Goal: Task Accomplishment & Management: Use online tool/utility

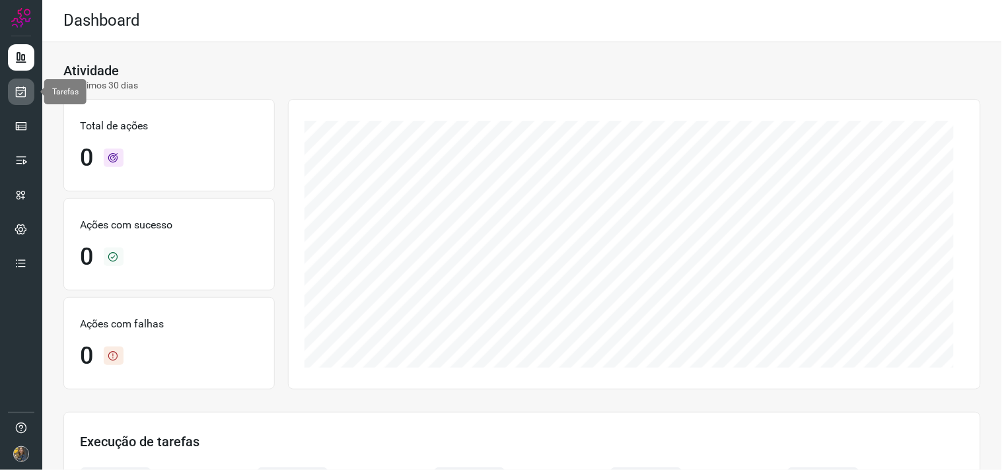
click at [17, 89] on icon at bounding box center [22, 91] width 14 height 13
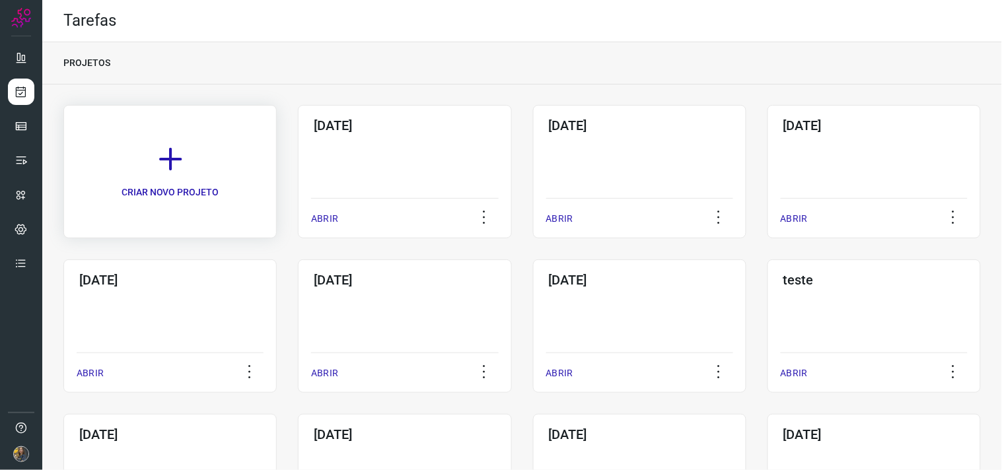
click at [218, 162] on link "CRIAR NOVO PROJETO" at bounding box center [169, 171] width 213 height 133
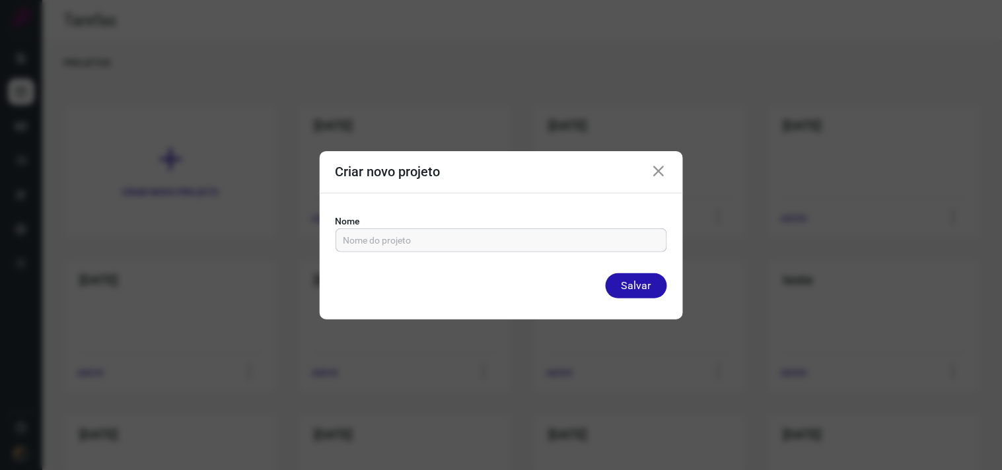
click at [386, 243] on input "text" at bounding box center [501, 240] width 316 height 22
type input "15/09/2025"
click at [605, 273] on button "Salvar" at bounding box center [635, 285] width 61 height 25
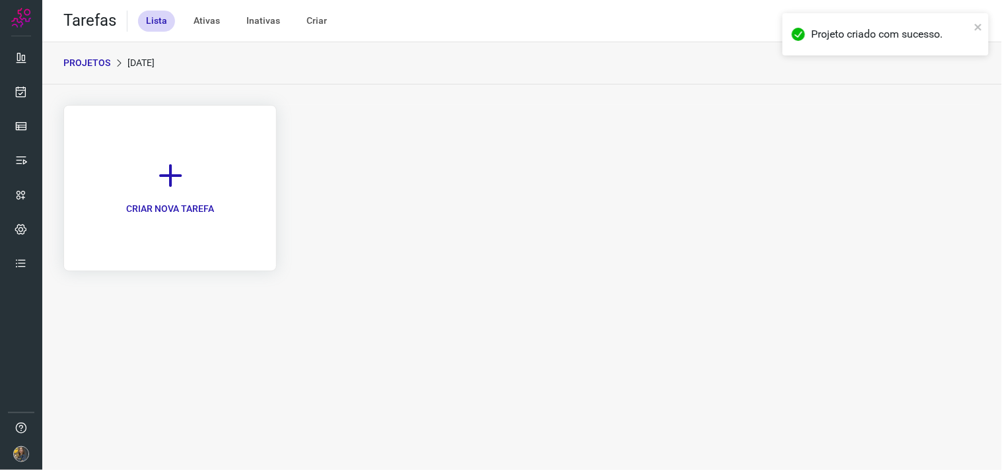
click at [188, 189] on link "CRIAR NOVA TAREFA" at bounding box center [169, 188] width 213 height 166
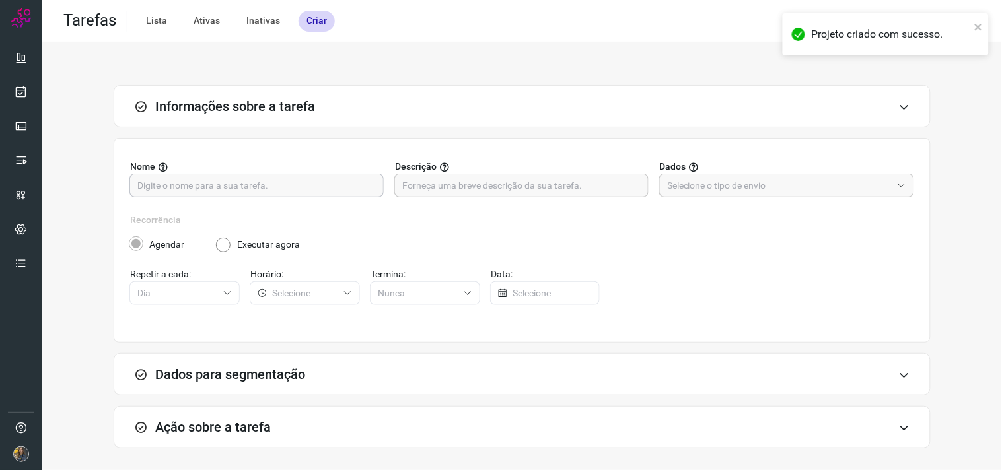
click at [339, 188] on input "text" at bounding box center [256, 185] width 238 height 22
type input "G"
type input "FUTURO - TEL 0000"
click at [475, 200] on div "Nome FUTURO - TEL 0000 Descrição Dados" at bounding box center [522, 186] width 784 height 53
click at [478, 188] on input "text" at bounding box center [521, 185] width 238 height 22
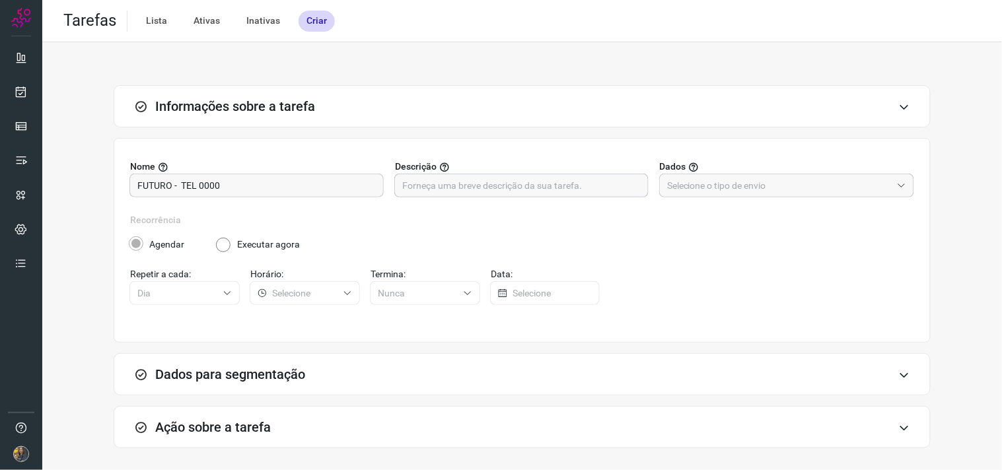
click at [570, 189] on input "text" at bounding box center [521, 185] width 238 height 22
type input "296"
click at [679, 181] on input "text" at bounding box center [779, 185] width 224 height 22
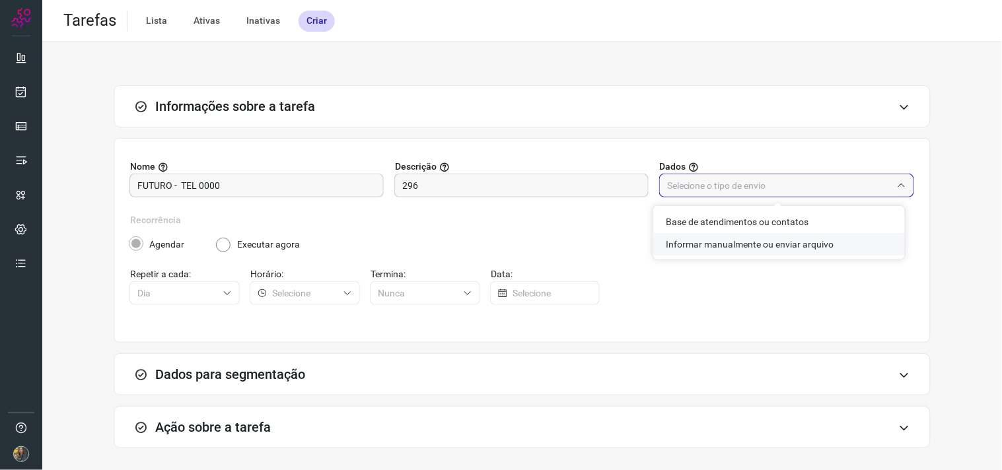
click at [682, 243] on li "Informar manualmente ou enviar arquivo" at bounding box center [779, 244] width 252 height 22
type input "Informar manualmente ou enviar arquivo"
radio input "false"
radio input "true"
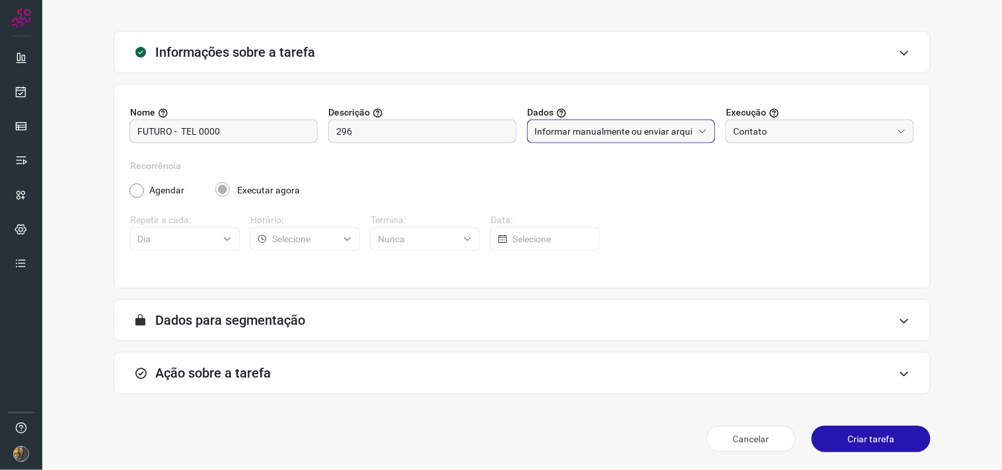
click at [360, 372] on div "Ação sobre a tarefa" at bounding box center [522, 373] width 817 height 42
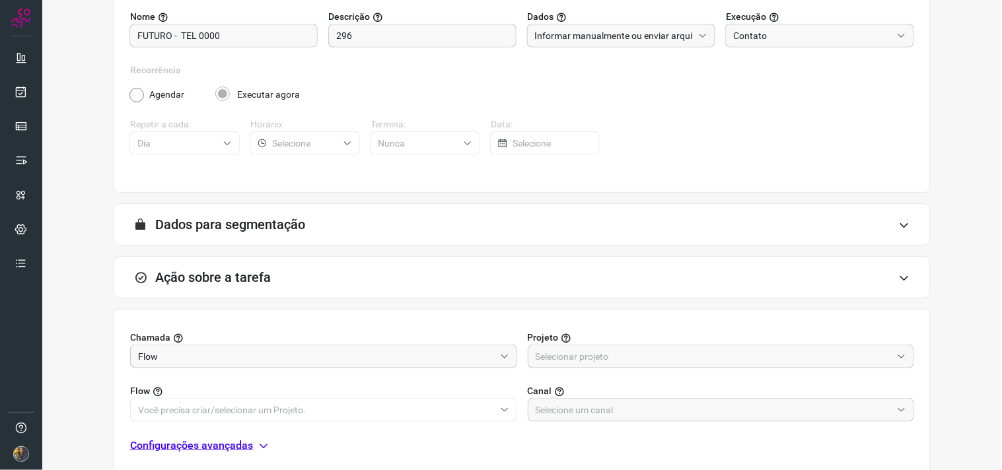
scroll to position [263, 0]
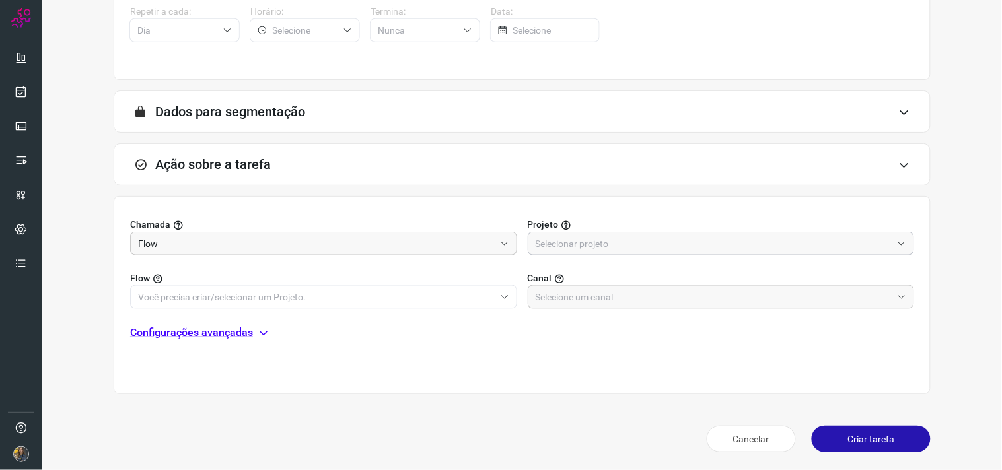
drag, startPoint x: 613, startPoint y: 242, endPoint x: 605, endPoint y: 247, distance: 9.5
click at [613, 243] on input "text" at bounding box center [713, 243] width 357 height 22
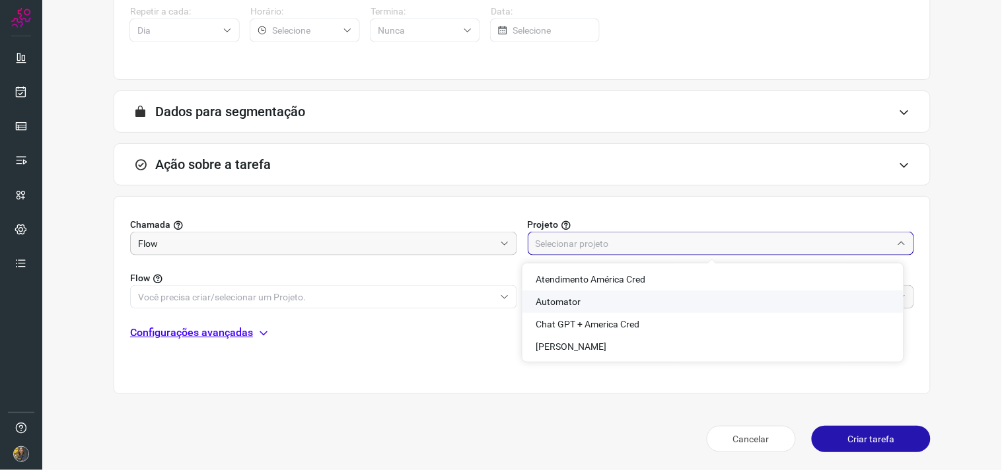
click at [565, 298] on span "Automator" at bounding box center [557, 301] width 45 height 11
type input "Automator"
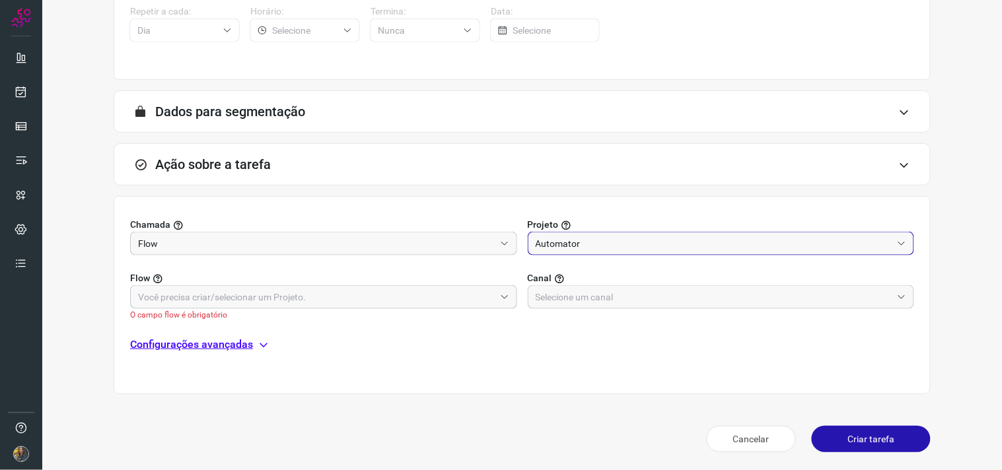
click at [396, 292] on input "text" at bounding box center [316, 297] width 357 height 22
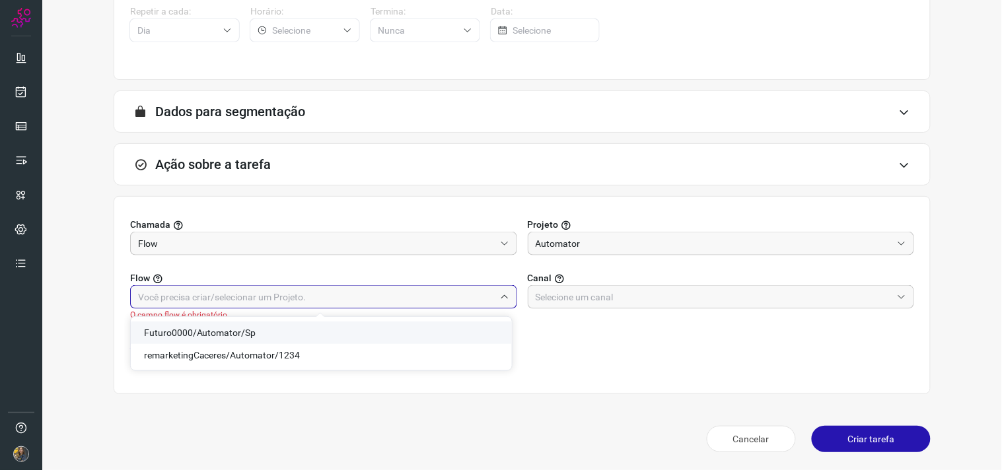
click at [215, 322] on li "Futuro0000/Automator/Sp" at bounding box center [321, 333] width 381 height 22
type input "Futuro0000/Automator/Sp"
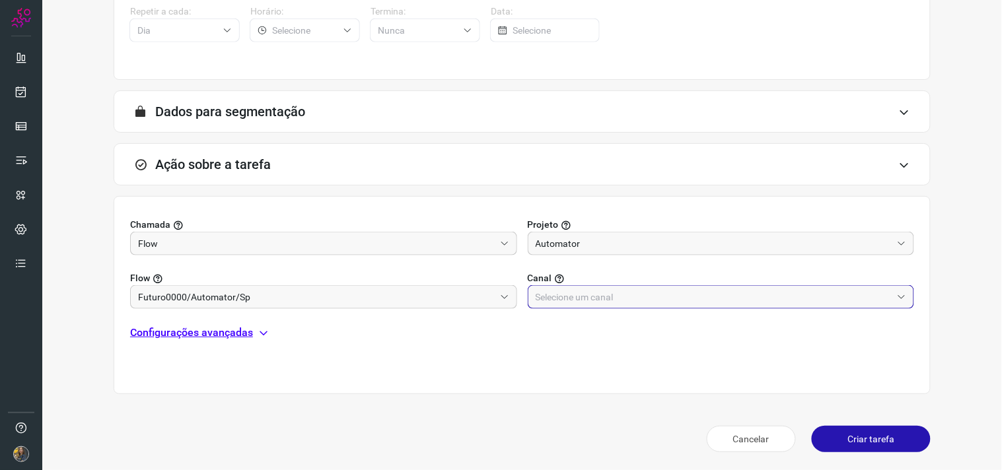
click at [562, 298] on input "text" at bounding box center [713, 297] width 357 height 22
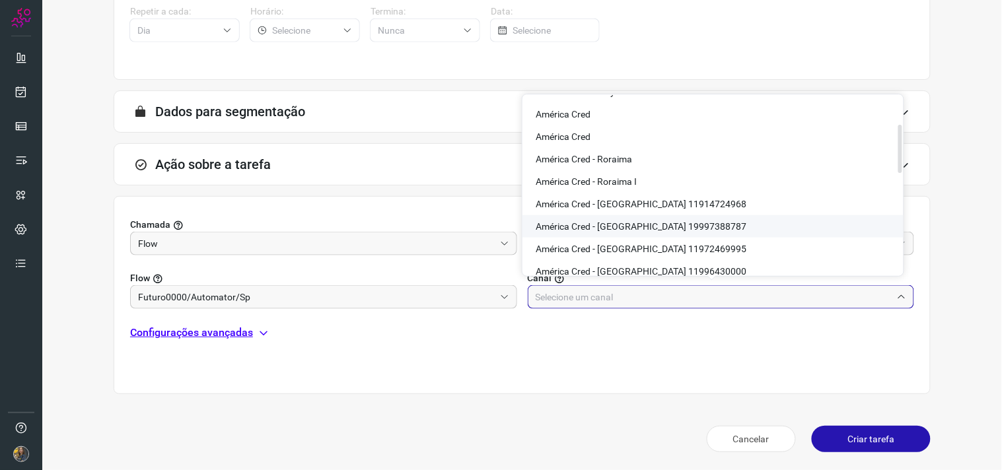
scroll to position [366, 0]
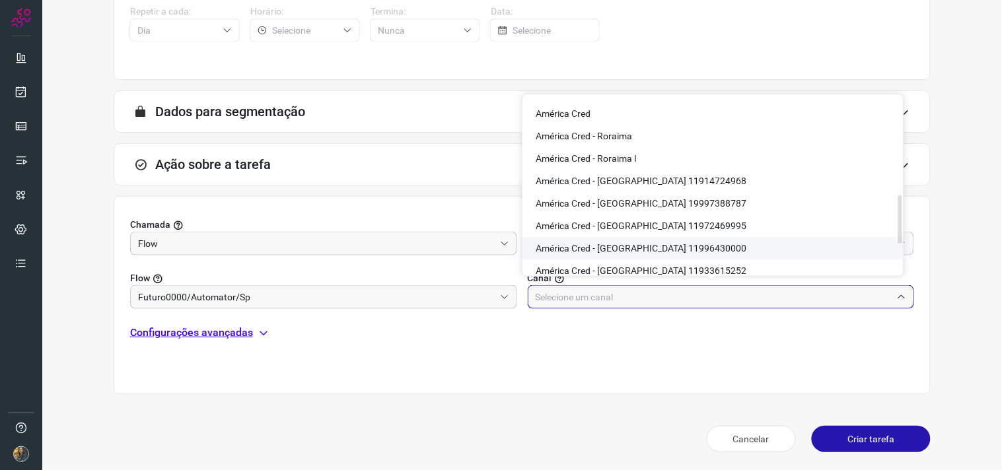
click at [663, 243] on span "América Cred - São Paulo 11996430000" at bounding box center [640, 248] width 211 height 11
type input "América Cred - São Paulo 11996430000"
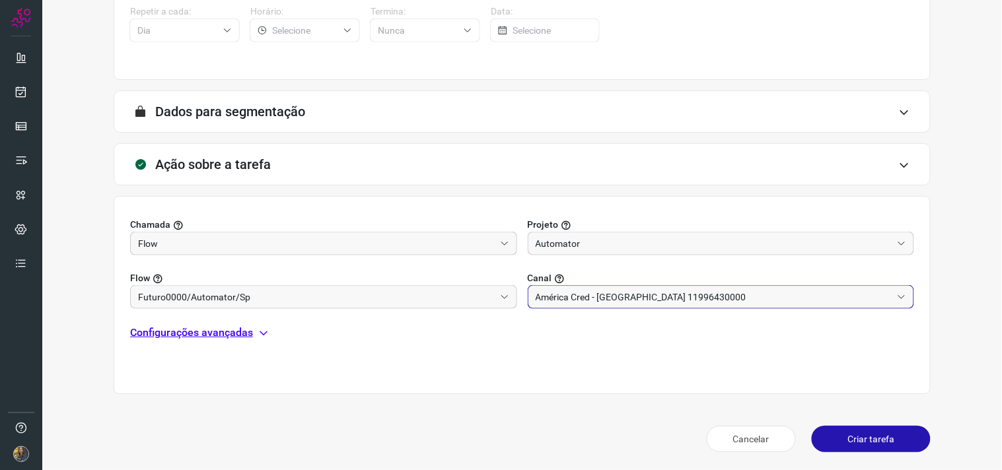
click at [228, 337] on p "Configurações avançadas" at bounding box center [191, 333] width 123 height 16
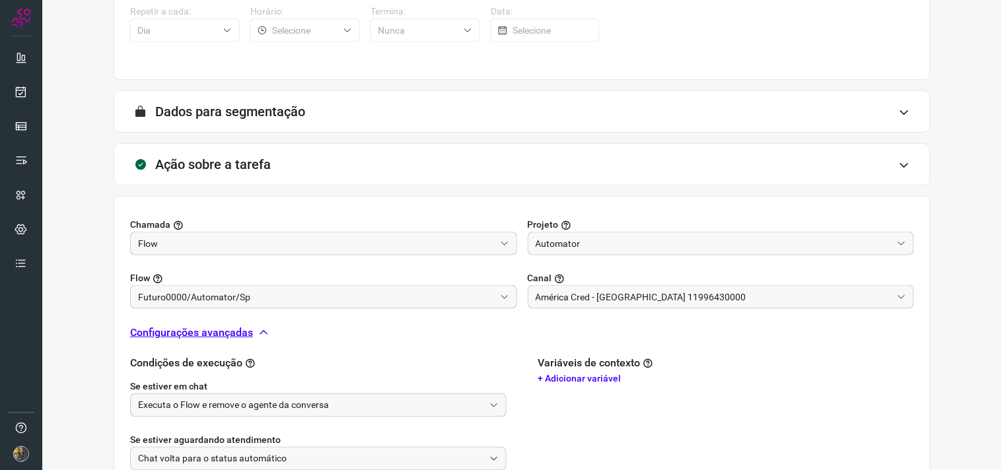
drag, startPoint x: 236, startPoint y: 391, endPoint x: 240, endPoint y: 403, distance: 12.8
click at [238, 394] on div "Se estiver em chat Executa o Flow e remove o agente da conversa" at bounding box center [318, 395] width 376 height 43
click at [252, 418] on div "Se estiver aguardando atendimento Chat volta para o status automático" at bounding box center [318, 443] width 376 height 53
click at [253, 407] on input "Executa o Flow e remove o agente da conversa" at bounding box center [311, 405] width 346 height 22
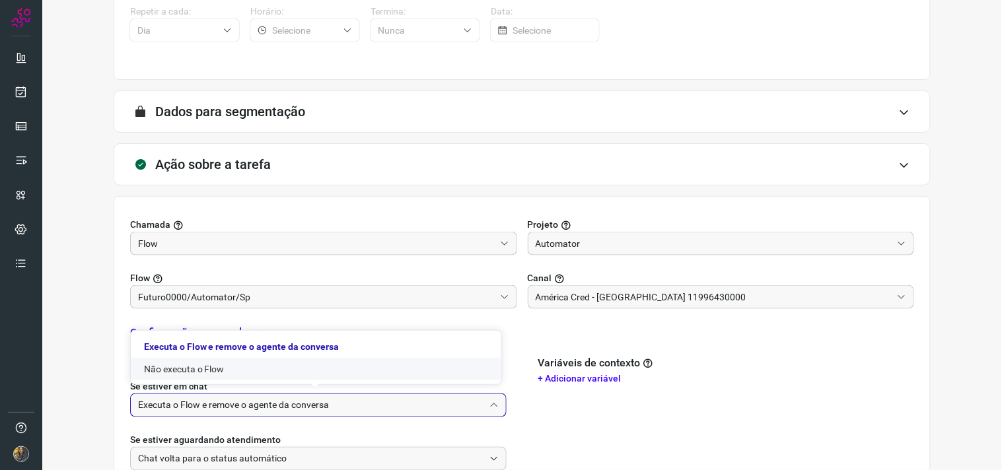
click at [238, 373] on li "Não executa o Flow" at bounding box center [316, 369] width 370 height 22
type input "Não executa o Flow"
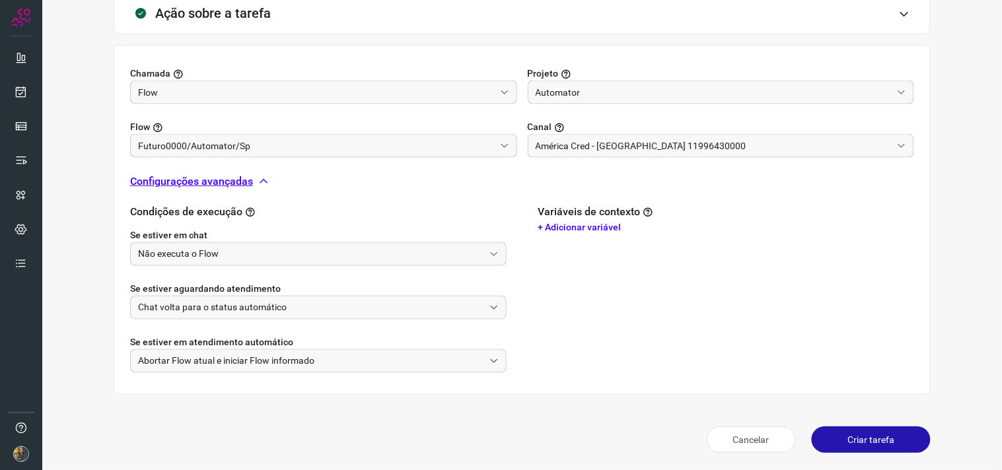
scroll to position [415, 0]
drag, startPoint x: 862, startPoint y: 432, endPoint x: 872, endPoint y: 431, distance: 9.9
click at [862, 432] on button "Criar tarefa" at bounding box center [870, 439] width 119 height 26
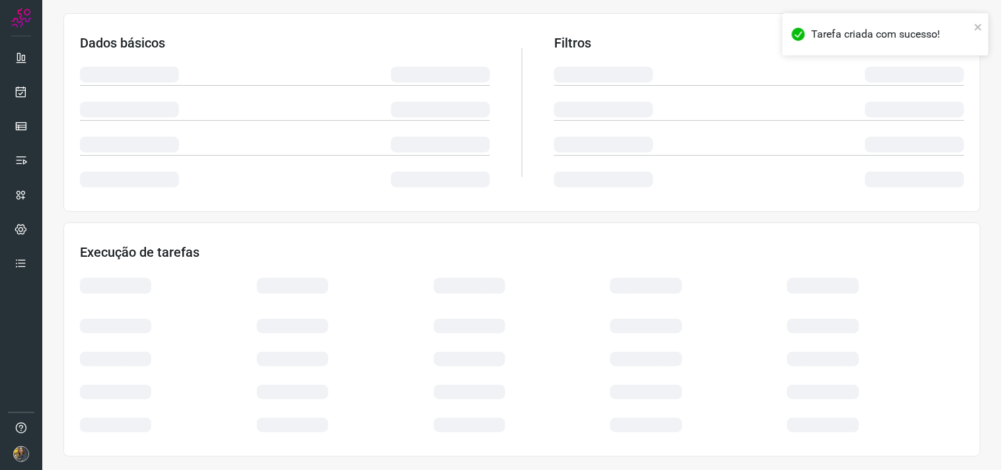
scroll to position [212, 0]
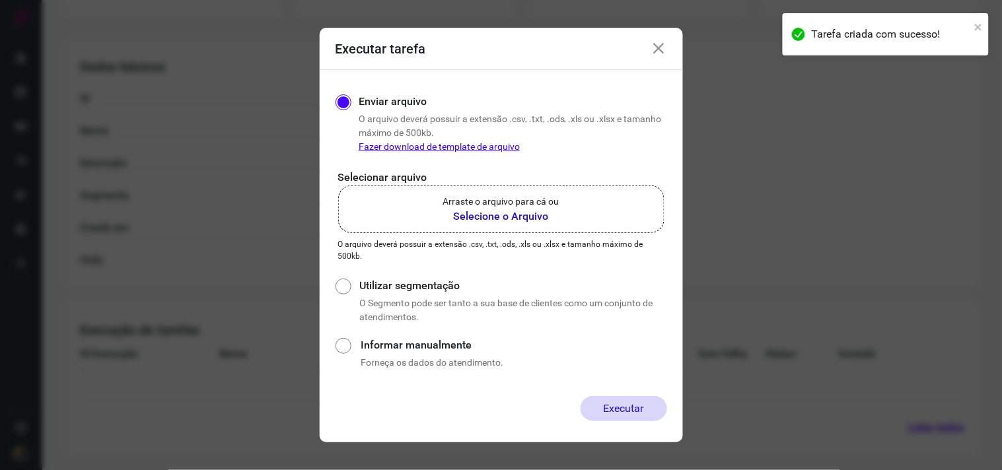
click at [550, 211] on b "Selecione o Arquivo" at bounding box center [501, 217] width 116 height 16
click at [0, 0] on input "Arraste o arquivo para cá ou Selecione o Arquivo" at bounding box center [0, 0] width 0 height 0
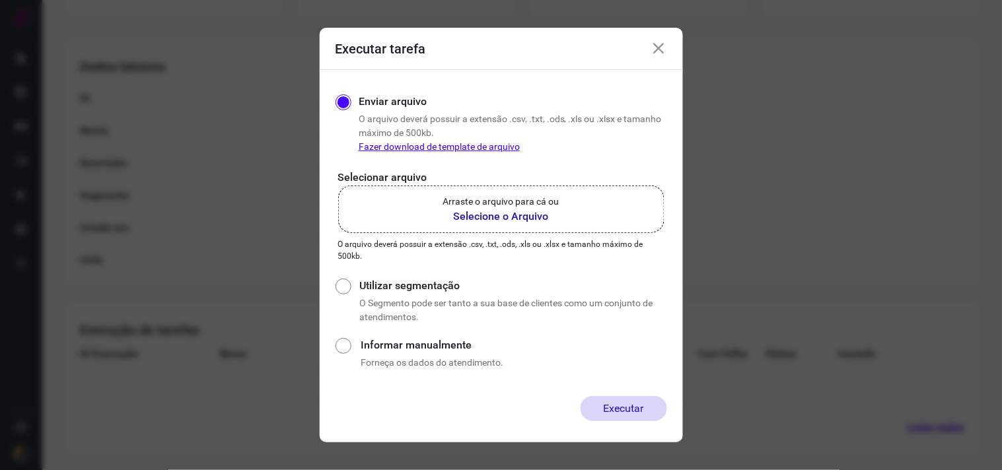
click at [610, 205] on label "Arraste o arquivo para cá ou Selecione o Arquivo" at bounding box center [501, 210] width 326 height 48
click at [0, 0] on input "Arraste o arquivo para cá ou Selecione o Arquivo" at bounding box center [0, 0] width 0 height 0
click at [661, 44] on icon at bounding box center [659, 49] width 16 height 16
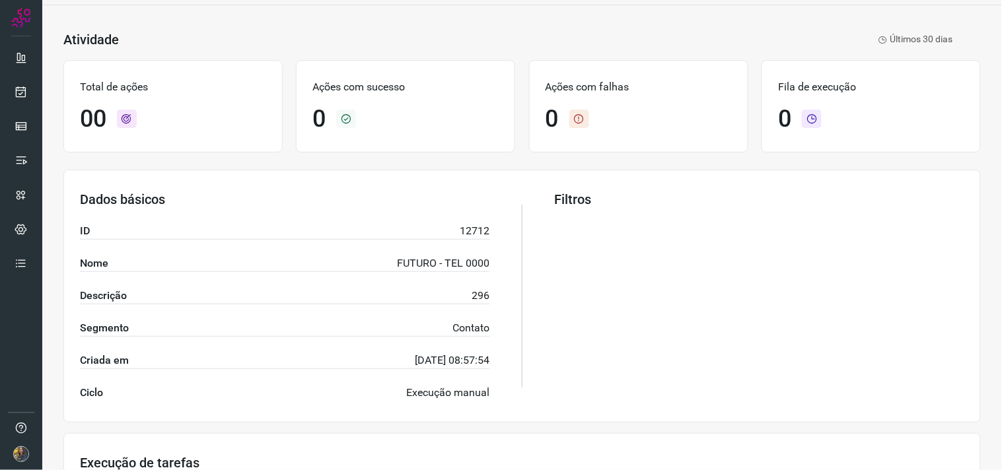
scroll to position [0, 0]
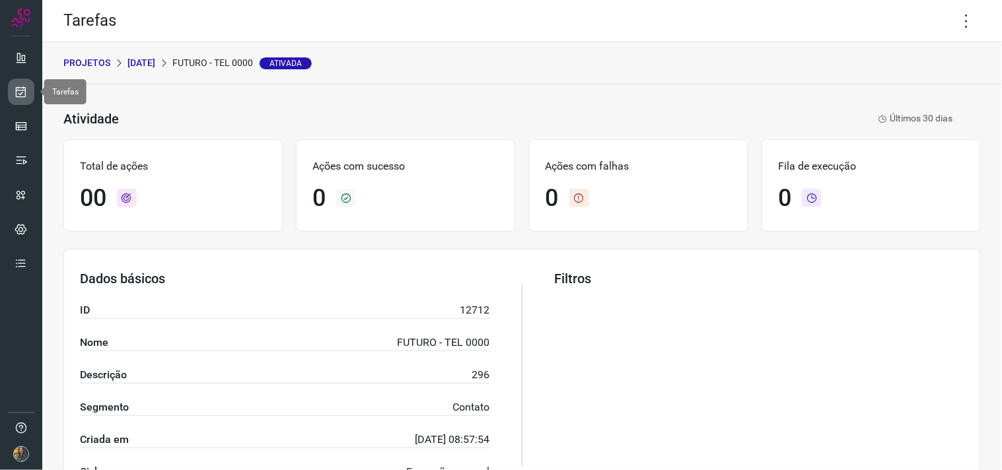
click at [33, 94] on link at bounding box center [21, 92] width 26 height 26
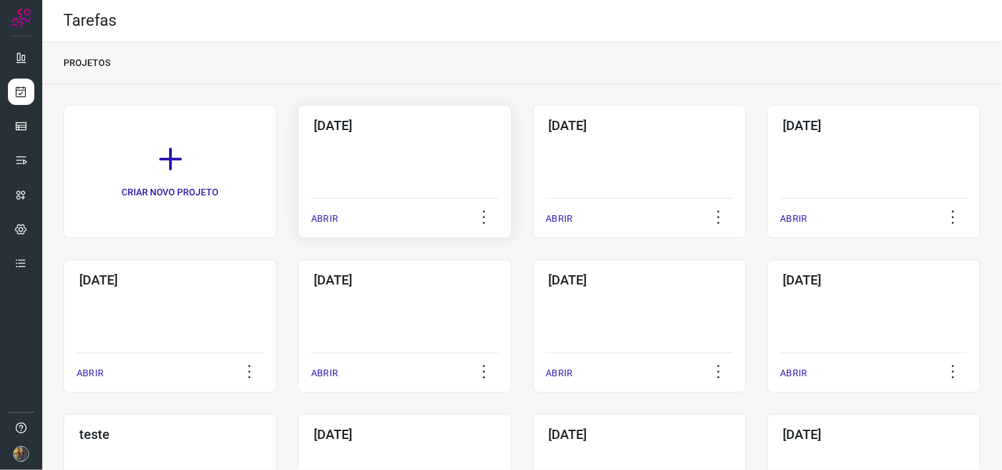
click at [440, 192] on div "15/09/2025 ABRIR" at bounding box center [404, 171] width 213 height 133
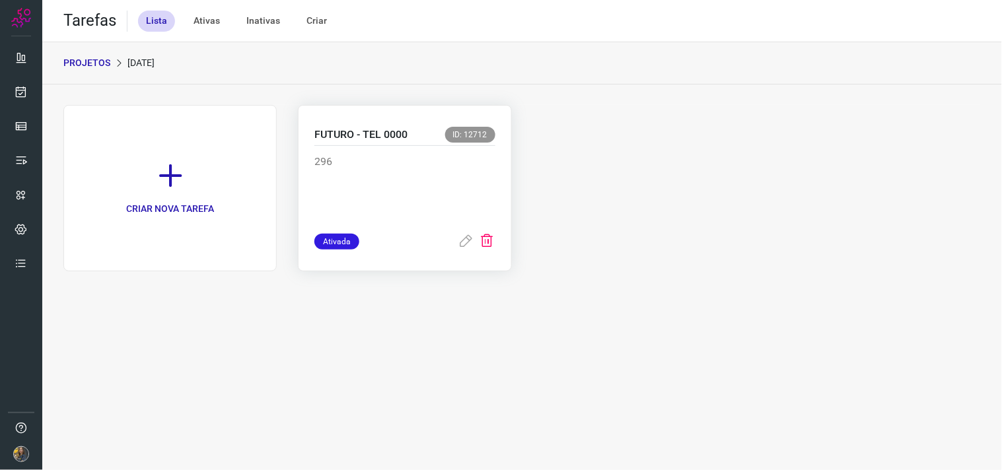
click at [489, 242] on icon at bounding box center [487, 242] width 16 height 16
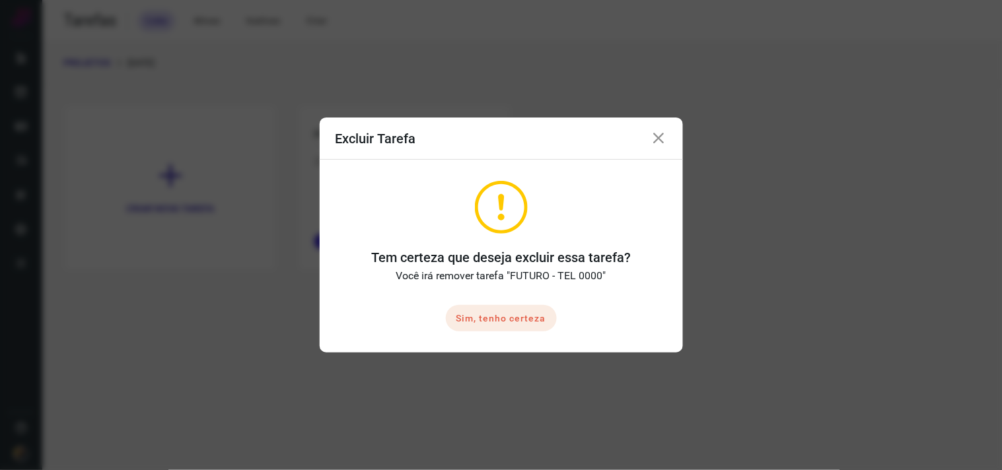
click at [507, 312] on button "Sim, tenho certeza" at bounding box center [501, 318] width 111 height 26
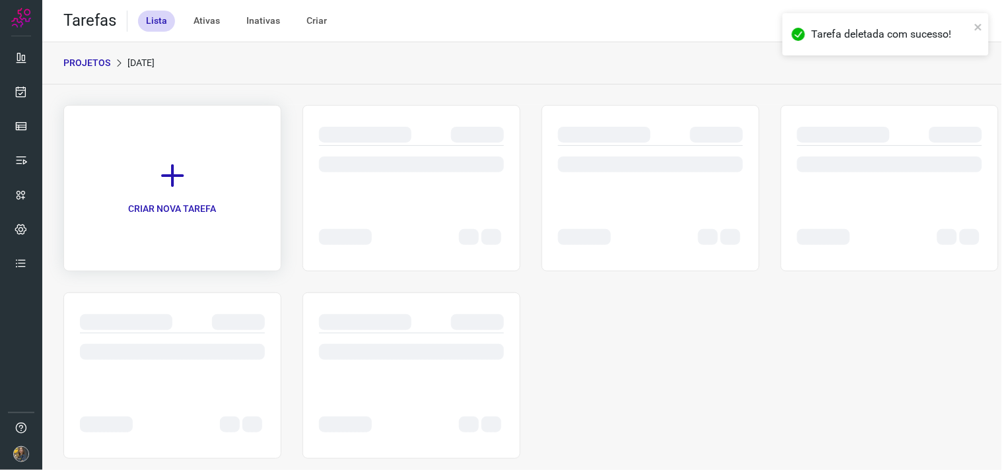
click at [196, 172] on div "CRIAR NOVA TAREFA" at bounding box center [172, 188] width 218 height 166
click at [162, 189] on div "CRIAR NOVA TAREFA" at bounding box center [172, 188] width 218 height 166
click at [188, 166] on link "CRIAR NOVA TAREFA" at bounding box center [169, 188] width 213 height 166
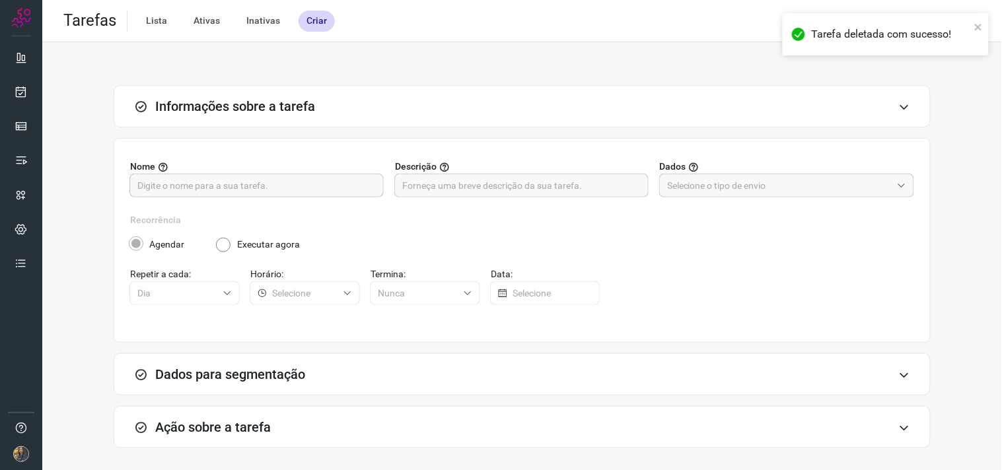
click at [277, 183] on input "text" at bounding box center [256, 185] width 238 height 22
type input "FUTURO - TEL 0000"
click at [557, 185] on input "text" at bounding box center [521, 185] width 238 height 22
click at [540, 187] on input "text" at bounding box center [521, 185] width 238 height 22
type input "296"
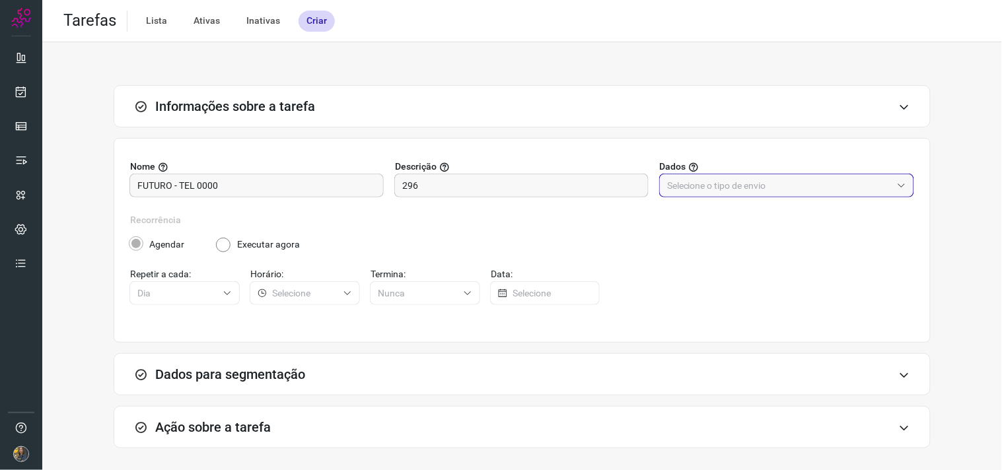
click at [695, 194] on input "text" at bounding box center [779, 185] width 224 height 22
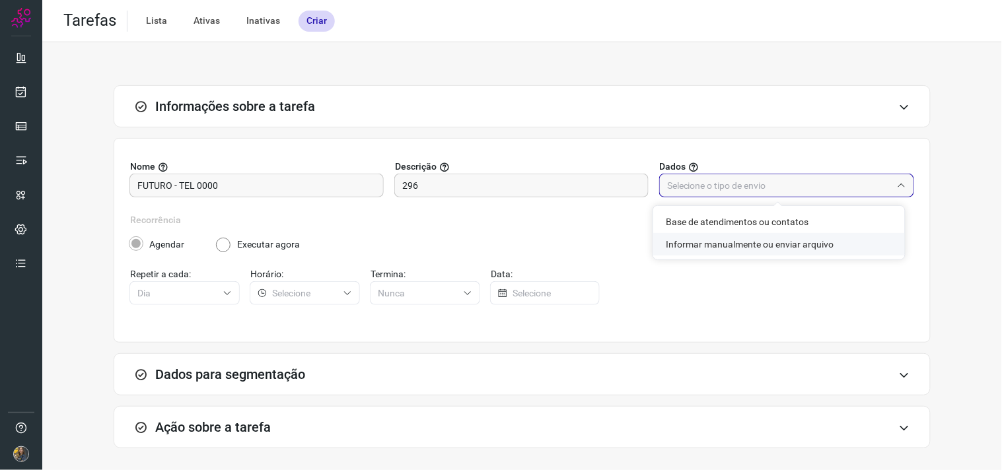
click at [715, 246] on li "Informar manualmente ou enviar arquivo" at bounding box center [779, 244] width 252 height 22
type input "Informar manualmente ou enviar arquivo"
radio input "false"
radio input "true"
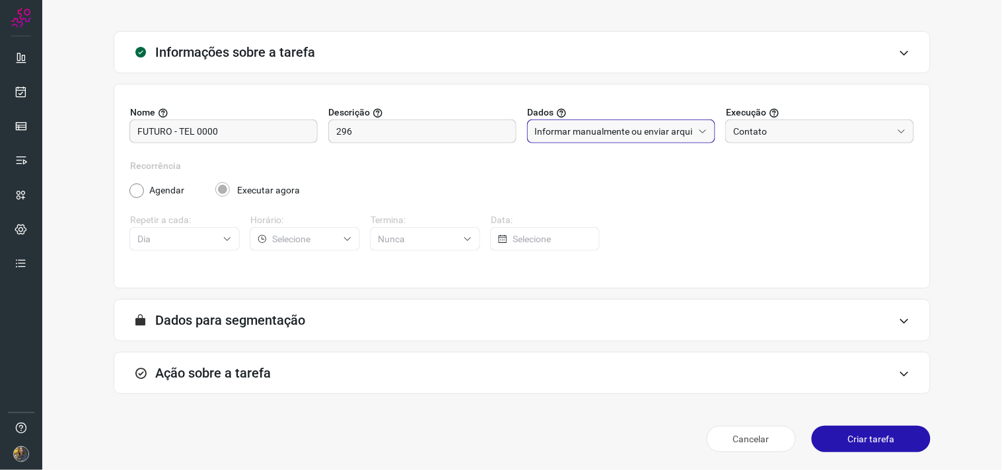
click at [306, 359] on div "Ação sobre a tarefa" at bounding box center [522, 373] width 817 height 42
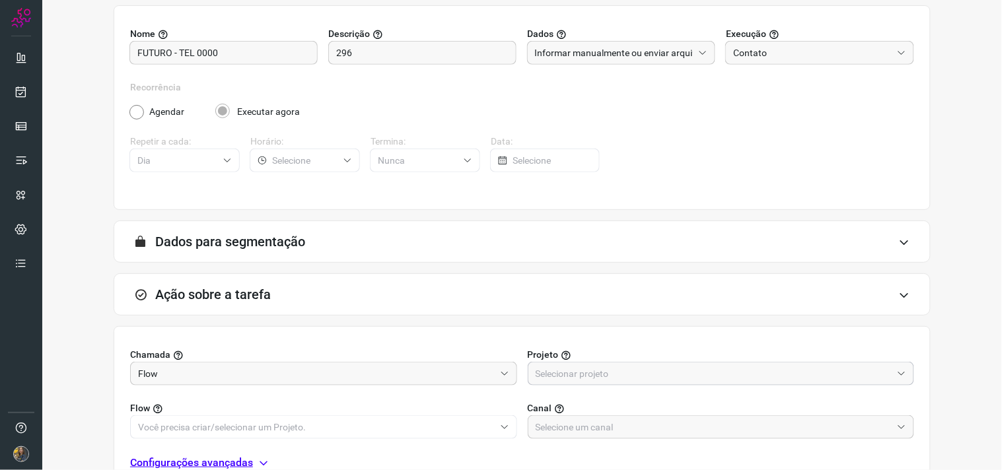
scroll to position [263, 0]
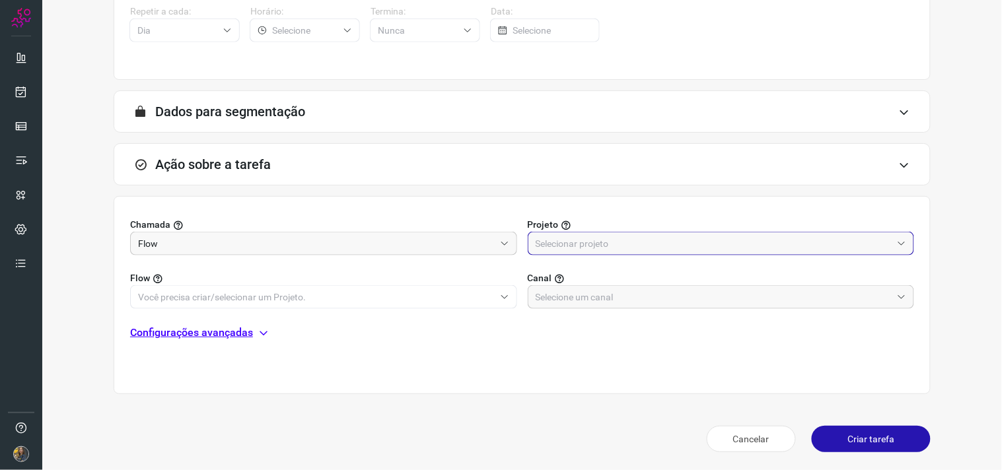
drag, startPoint x: 607, startPoint y: 243, endPoint x: 564, endPoint y: 285, distance: 59.8
click at [607, 246] on input "text" at bounding box center [713, 243] width 357 height 22
drag, startPoint x: 551, startPoint y: 306, endPoint x: 474, endPoint y: 296, distance: 77.3
click at [550, 306] on li "Automator" at bounding box center [712, 302] width 381 height 22
type input "Automator"
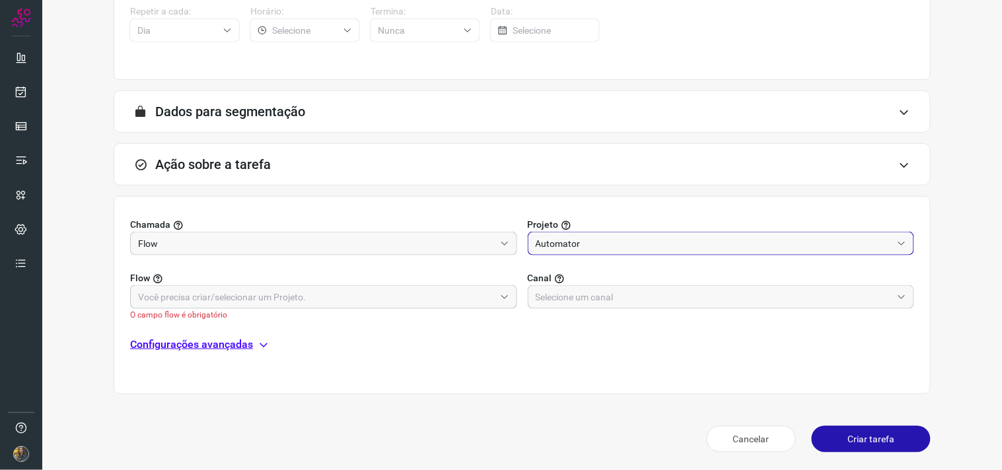
click at [427, 291] on input "text" at bounding box center [316, 297] width 357 height 22
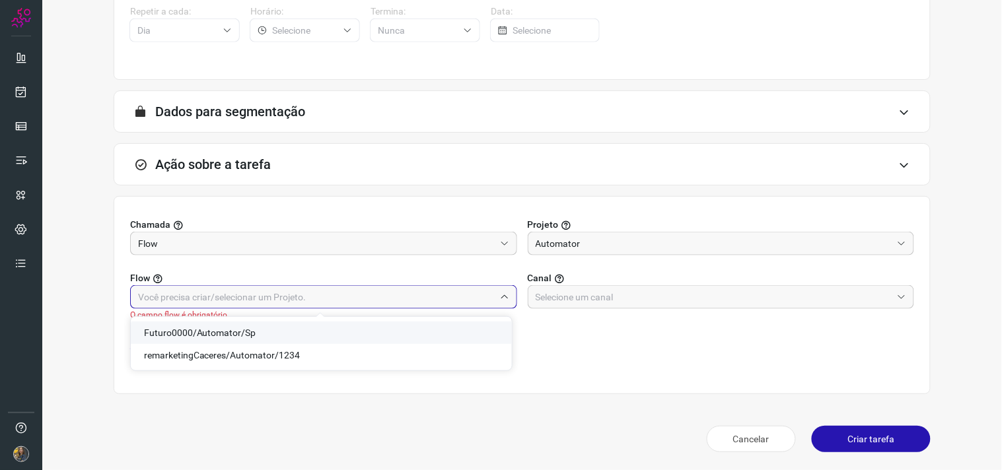
click at [231, 333] on span "Futuro0000/Automator/Sp" at bounding box center [200, 332] width 112 height 11
type input "Futuro0000/Automator/Sp"
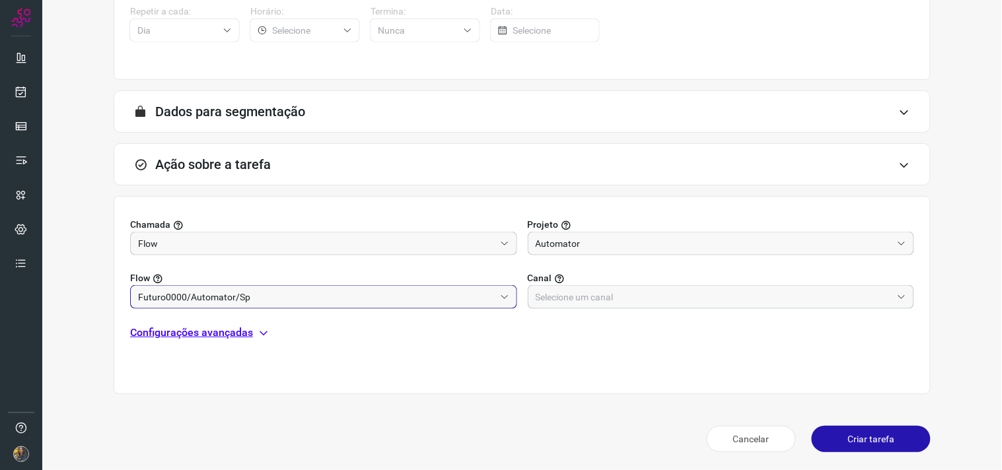
click at [642, 301] on input "text" at bounding box center [713, 297] width 357 height 22
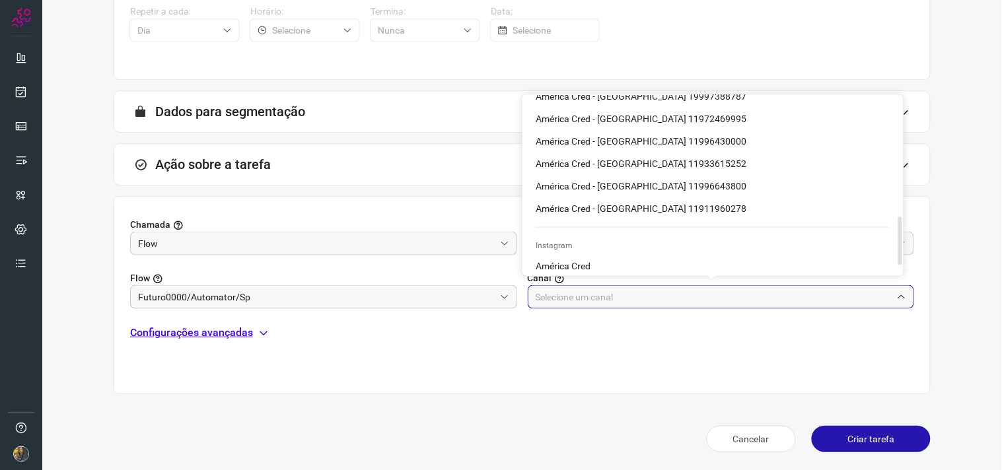
scroll to position [479, 0]
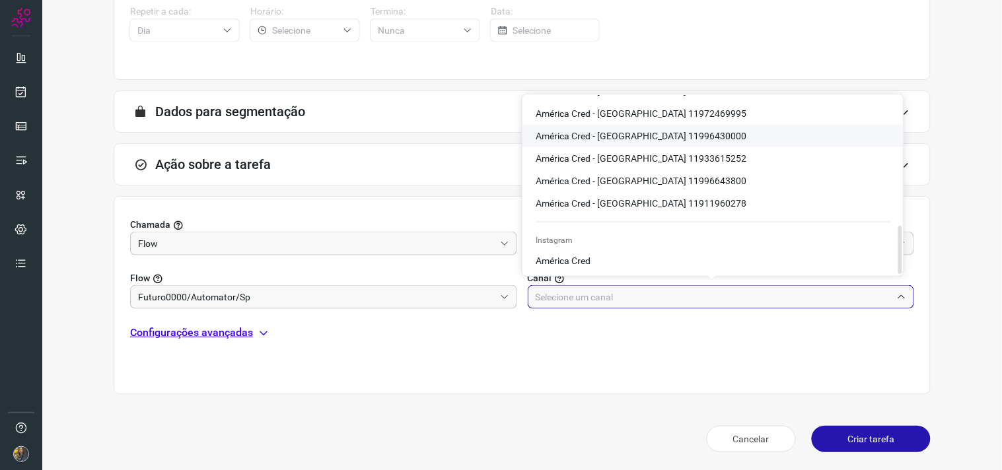
click at [679, 131] on span "América Cred - São Paulo 11996430000" at bounding box center [640, 136] width 211 height 11
type input "América Cred - São Paulo 11996430000"
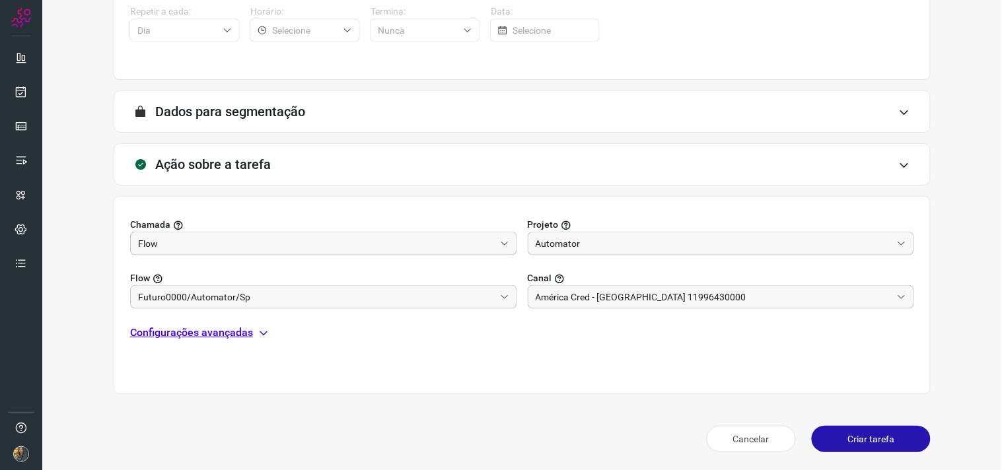
click at [229, 335] on p "Configurações avançadas" at bounding box center [191, 333] width 123 height 16
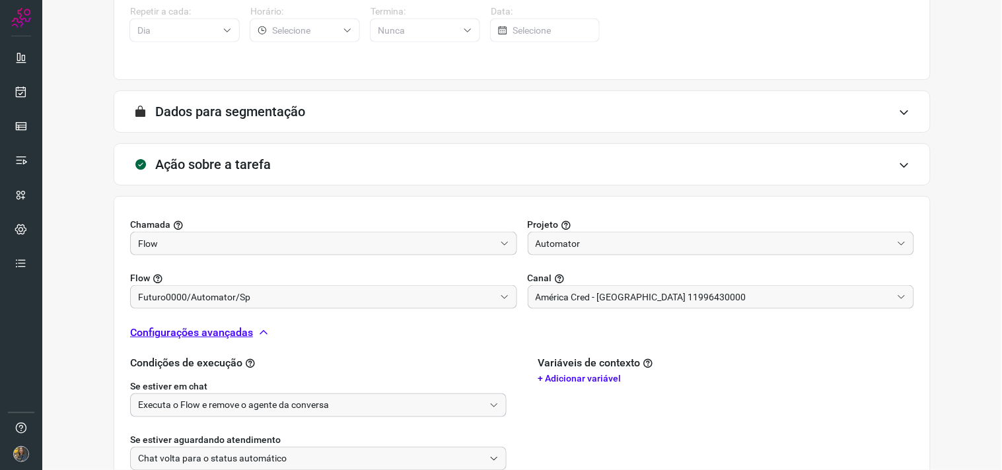
click at [220, 403] on input "Executa o Flow e remove o agente da conversa" at bounding box center [311, 405] width 346 height 22
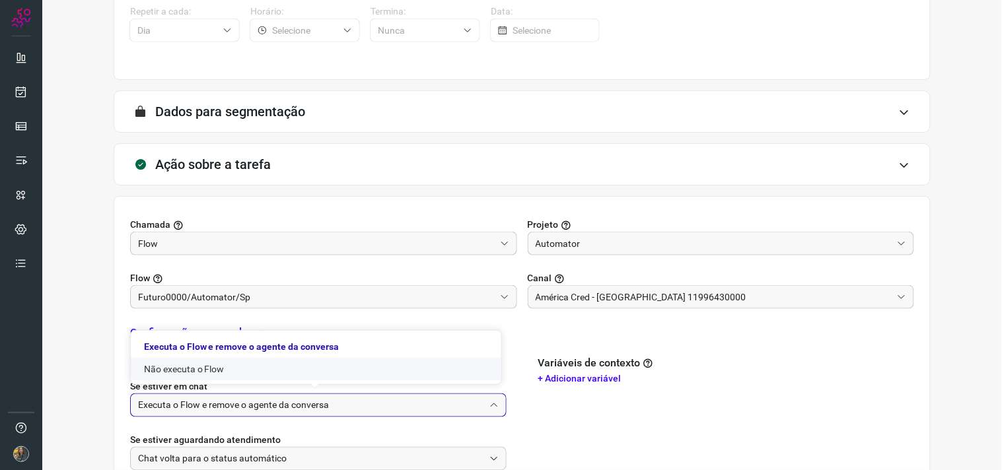
click at [189, 372] on li "Não executa o Flow" at bounding box center [316, 369] width 370 height 22
type input "Não executa o Flow"
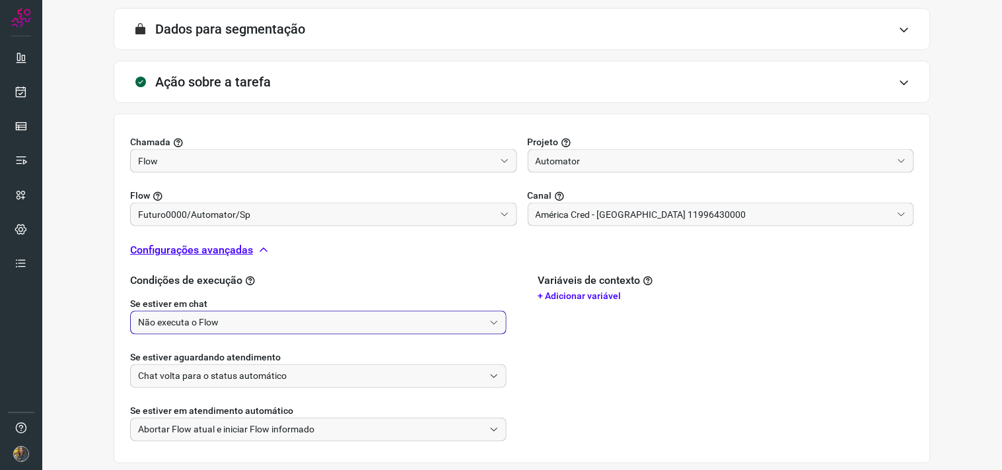
scroll to position [415, 0]
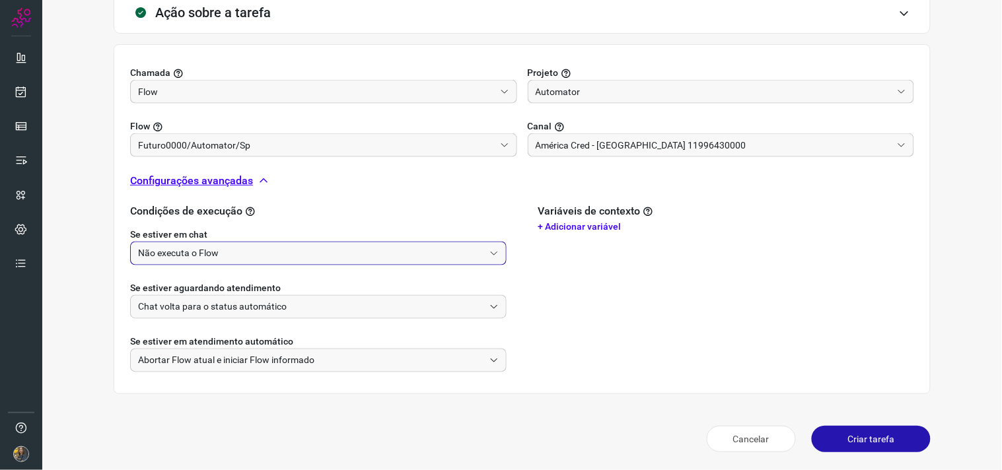
click at [850, 433] on button "Criar tarefa" at bounding box center [870, 439] width 119 height 26
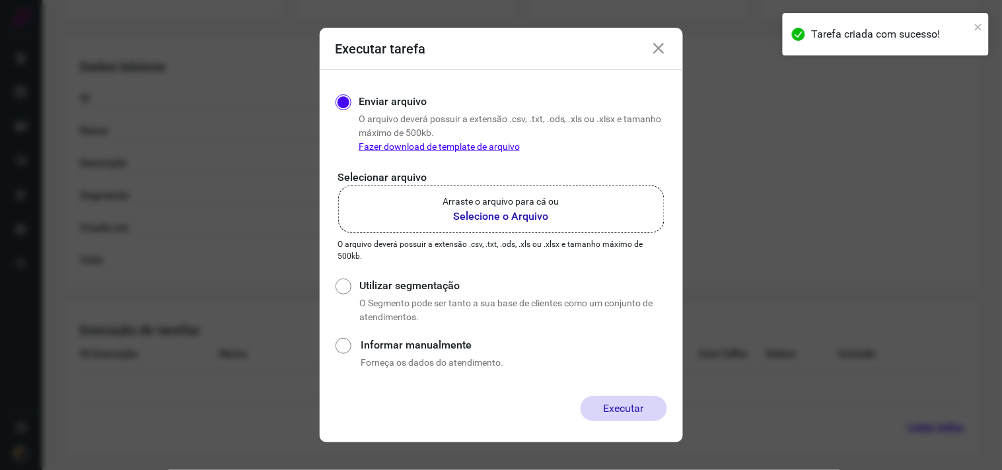
click at [576, 212] on label "Arraste o arquivo para cá ou Selecione o Arquivo" at bounding box center [501, 210] width 326 height 48
click at [0, 0] on input "Arraste o arquivo para cá ou Selecione o Arquivo" at bounding box center [0, 0] width 0 height 0
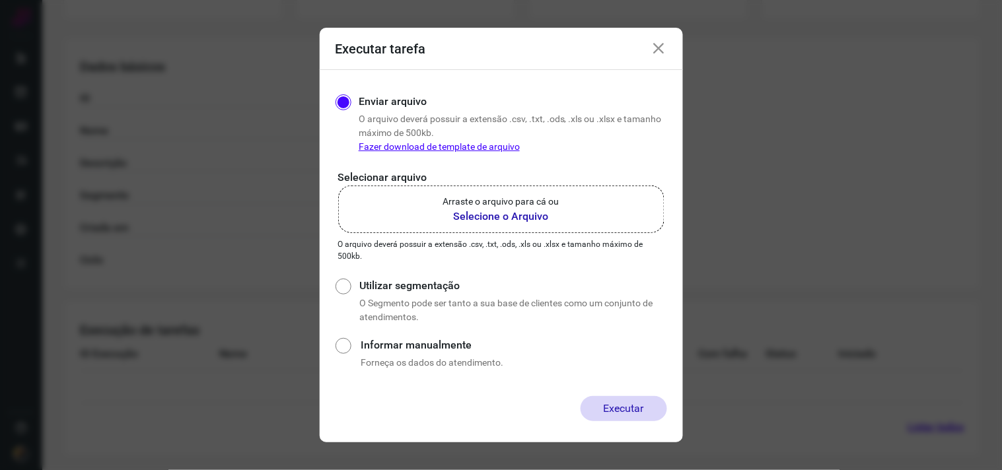
click at [512, 215] on b "Selecione o Arquivo" at bounding box center [501, 217] width 116 height 16
click at [0, 0] on input "Arraste o arquivo para cá ou Selecione o Arquivo" at bounding box center [0, 0] width 0 height 0
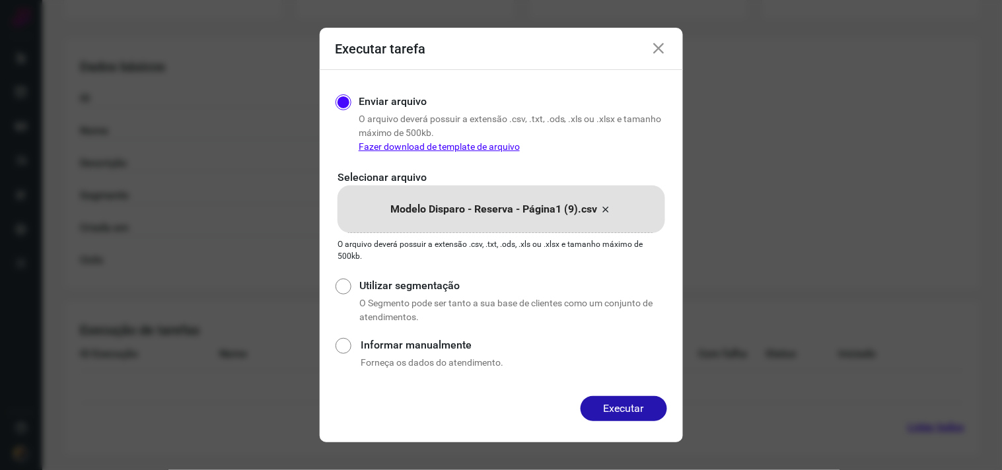
click at [645, 393] on div "Enviar arquivo O arquivo deverá possuir a extensão .csv, .txt, .ods, .xls ou .x…" at bounding box center [501, 233] width 363 height 326
click at [639, 403] on button "Executar" at bounding box center [623, 408] width 86 height 25
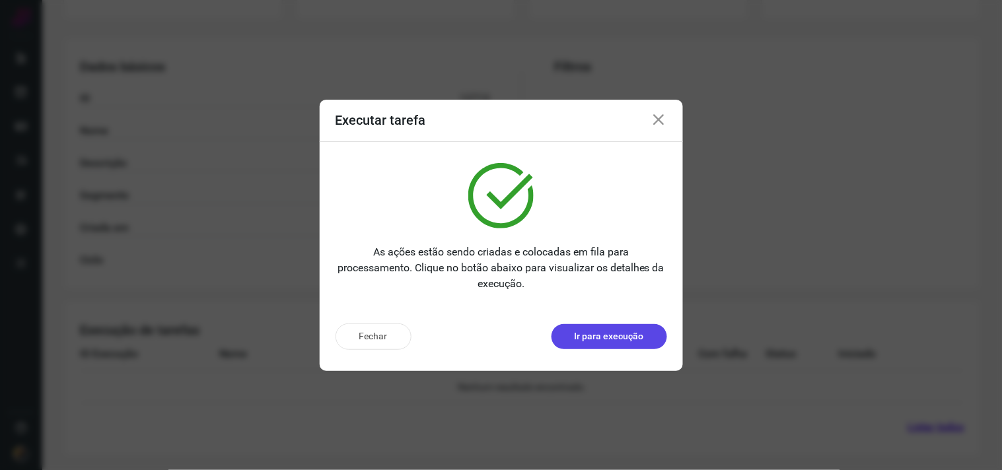
click at [654, 337] on button "Ir para execução" at bounding box center [609, 336] width 116 height 25
click at [621, 333] on p "Ir para execução" at bounding box center [608, 336] width 69 height 14
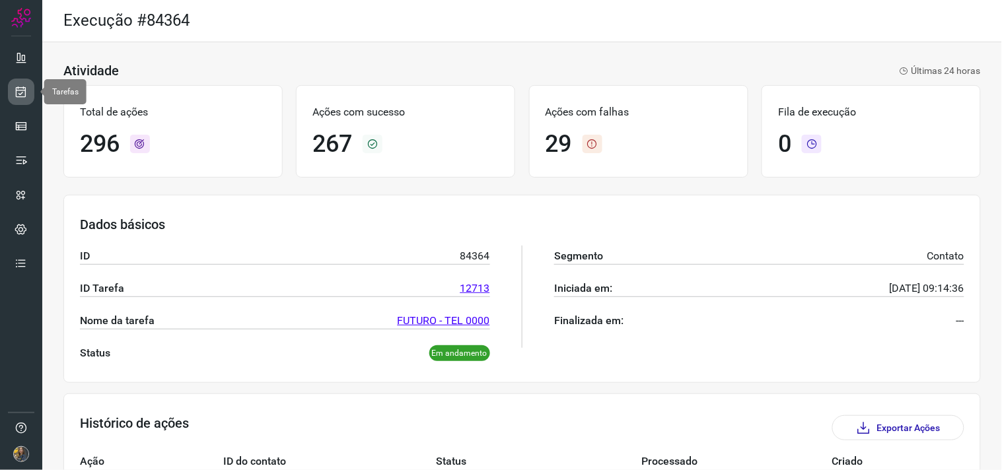
click at [15, 94] on icon at bounding box center [22, 91] width 14 height 13
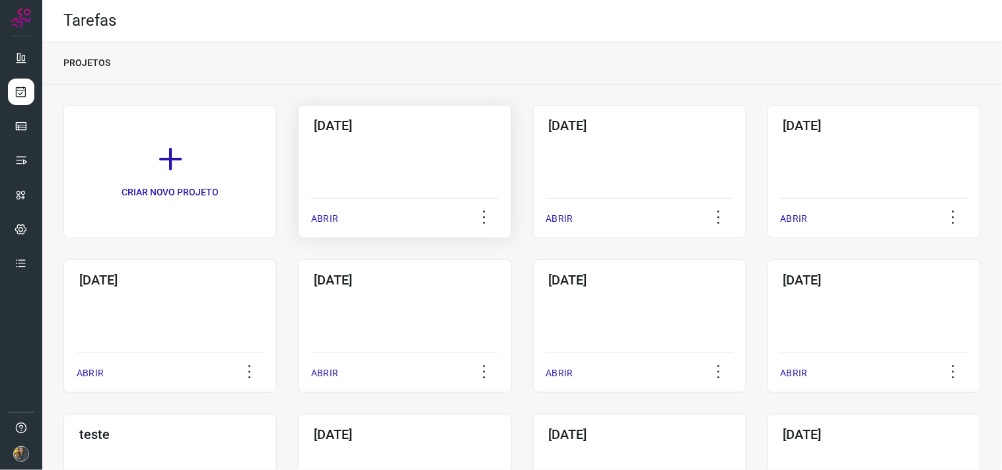
click at [329, 162] on div "15/09/2025 ABRIR" at bounding box center [404, 171] width 213 height 133
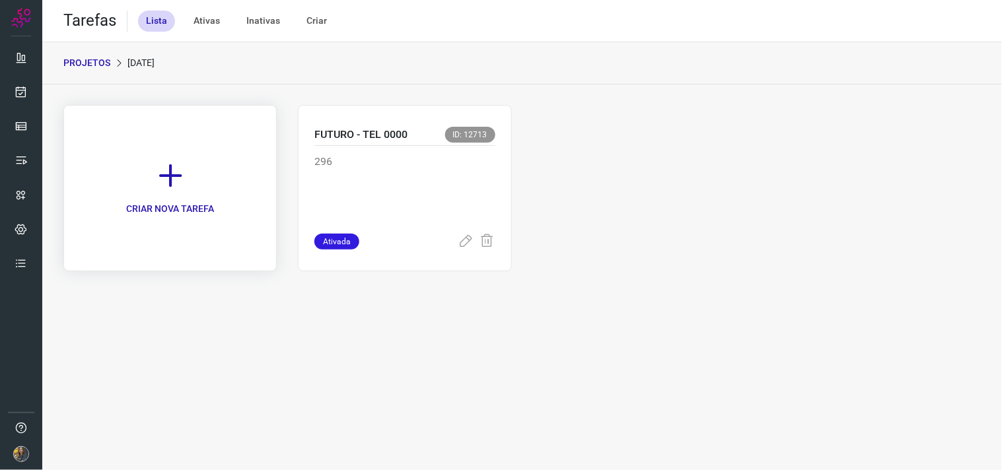
click at [243, 179] on link "CRIAR NOVA TAREFA" at bounding box center [169, 188] width 213 height 166
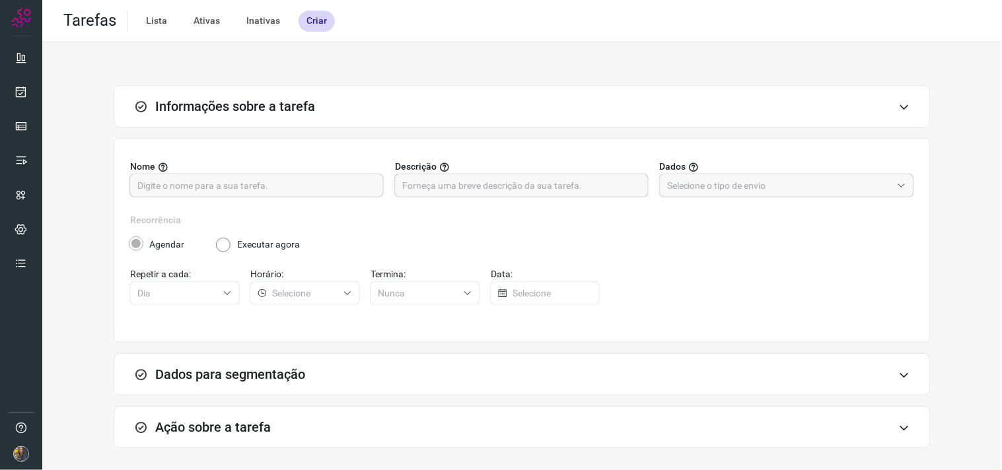
click at [232, 197] on div at bounding box center [256, 186] width 254 height 24
click at [229, 176] on input "text" at bounding box center [256, 185] width 238 height 22
type input "f"
type input "FUTURO - TEL 5252"
click at [572, 186] on input "text" at bounding box center [521, 185] width 238 height 22
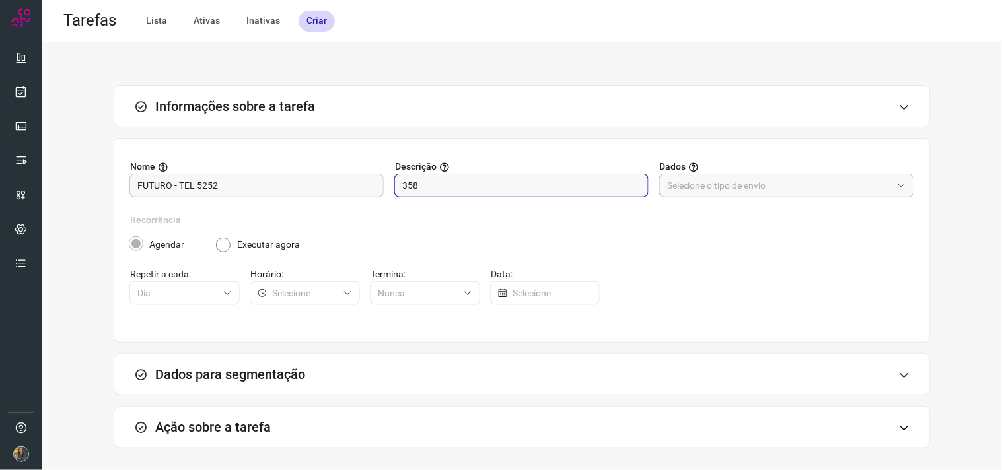
type input "358"
click at [790, 175] on input "text" at bounding box center [779, 185] width 224 height 22
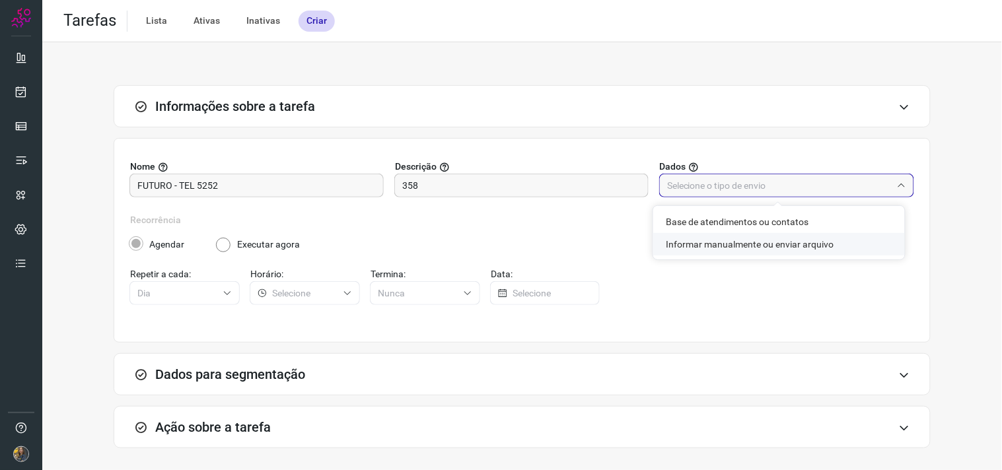
click at [794, 242] on li "Informar manualmente ou enviar arquivo" at bounding box center [779, 244] width 252 height 22
type input "Informar manualmente ou enviar arquivo"
radio input "false"
radio input "true"
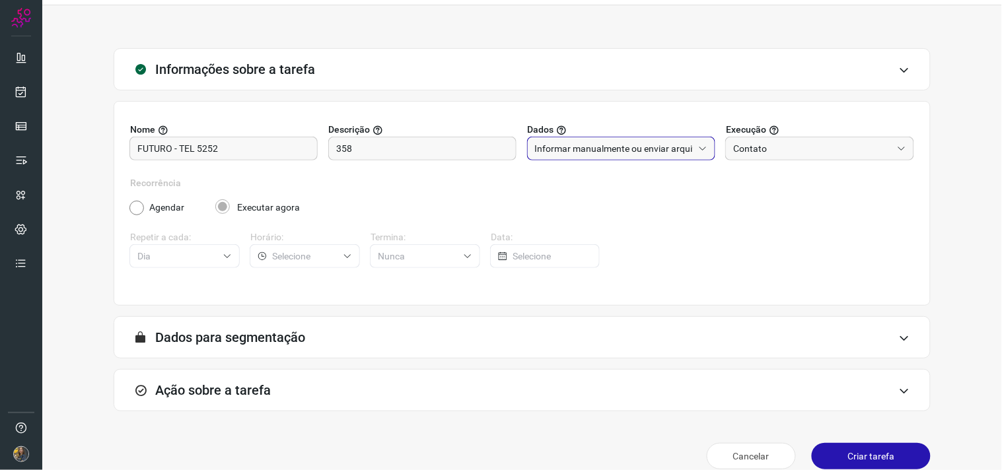
scroll to position [54, 0]
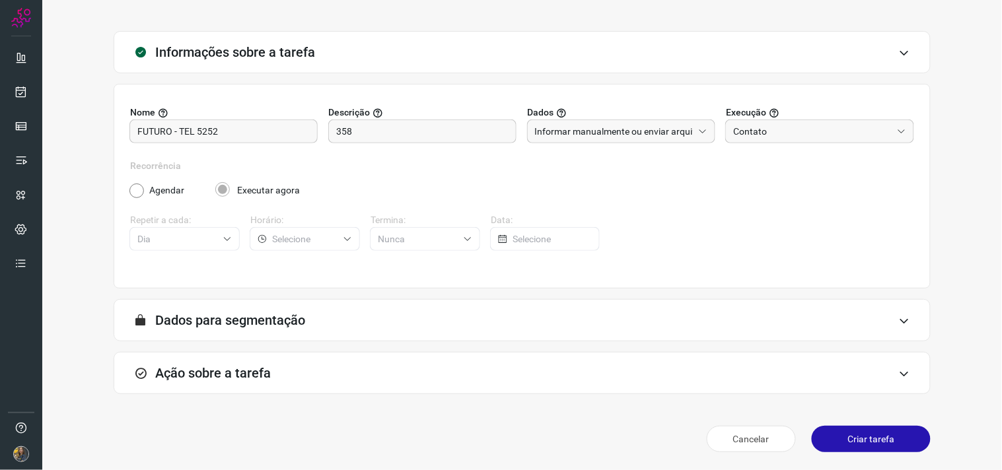
click at [351, 400] on form "Ação sobre a tarefa Chamada Flow Projeto Flow Canal Configurações avançadas" at bounding box center [522, 378] width 817 height 53
click at [351, 388] on div "Ação sobre a tarefa" at bounding box center [522, 373] width 817 height 42
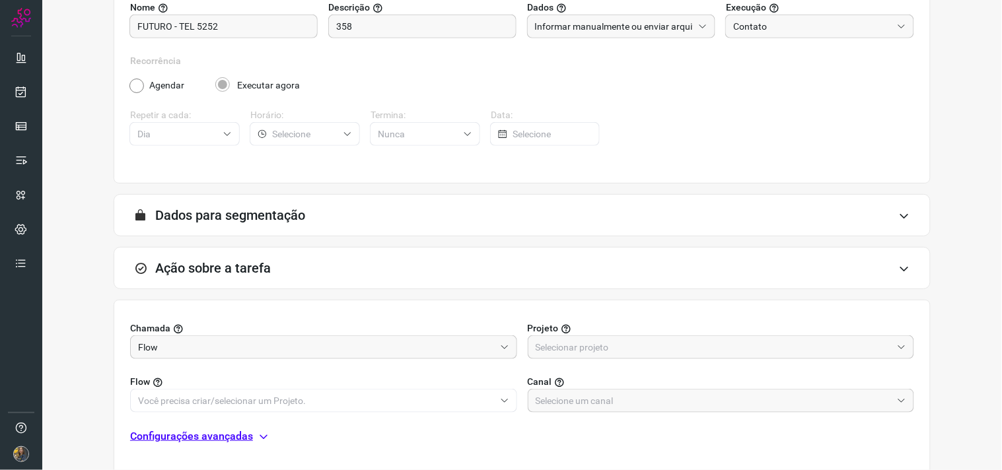
scroll to position [263, 0]
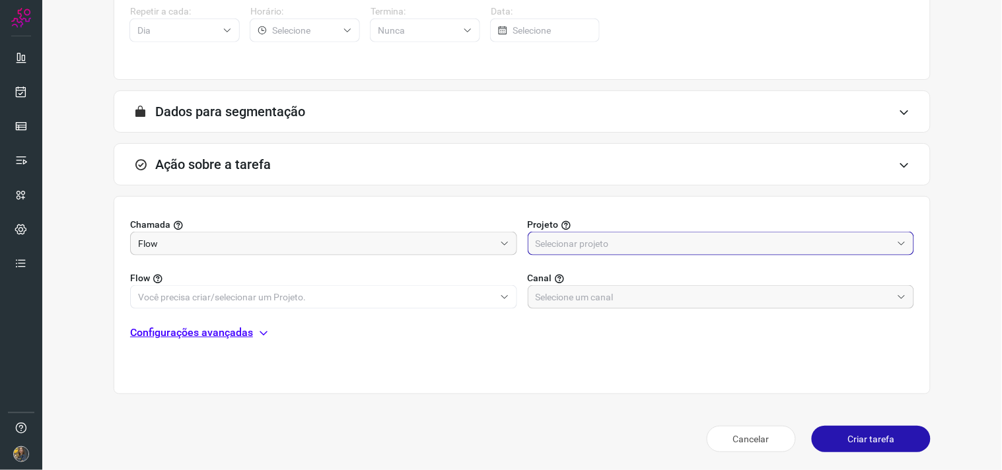
click at [584, 246] on input "text" at bounding box center [713, 243] width 357 height 22
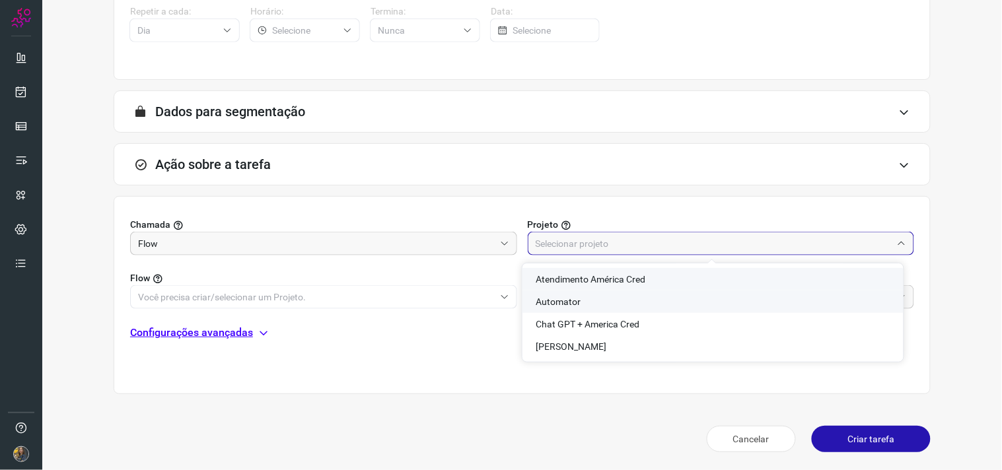
click at [570, 301] on span "Automator" at bounding box center [557, 301] width 45 height 11
type input "Automator"
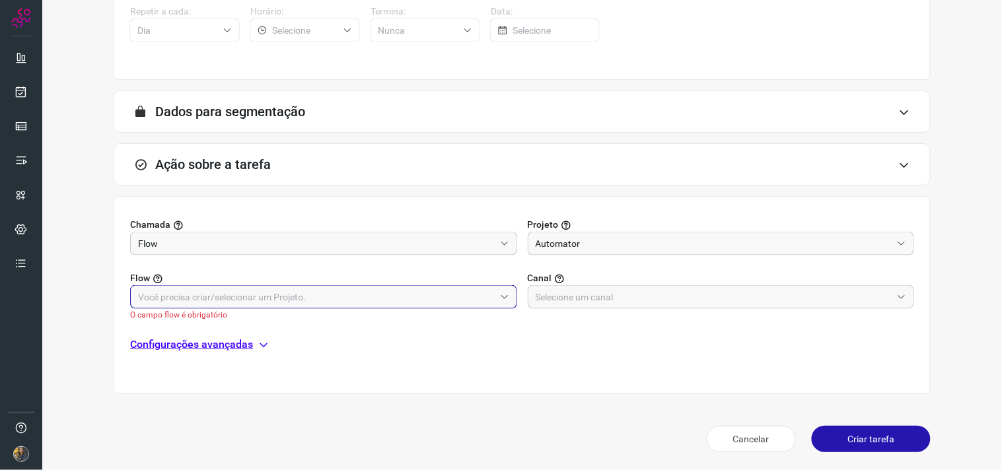
click at [466, 287] on input "text" at bounding box center [316, 297] width 357 height 22
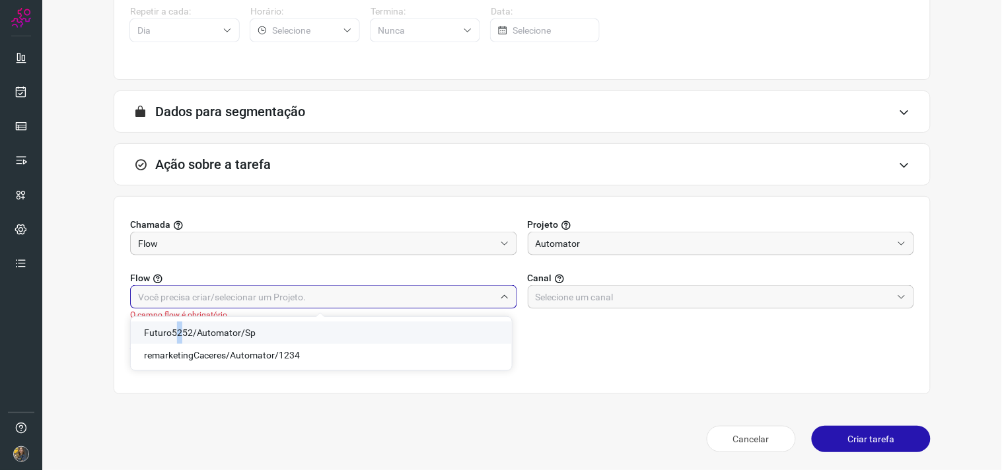
click at [178, 334] on span "Futuro5252/Automator/Sp" at bounding box center [200, 332] width 112 height 11
type input "Futuro5252/Automator/Sp"
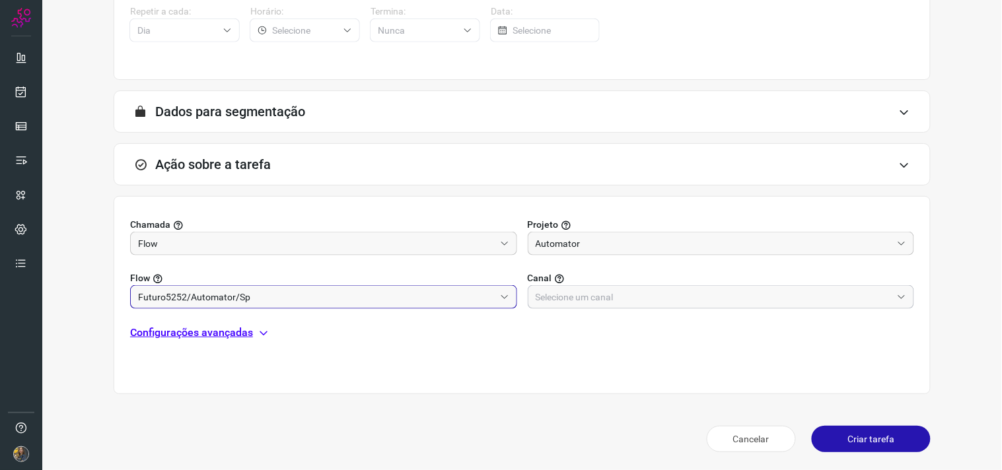
drag, startPoint x: 565, startPoint y: 297, endPoint x: 586, endPoint y: 275, distance: 30.8
click at [566, 297] on input "text" at bounding box center [713, 297] width 357 height 22
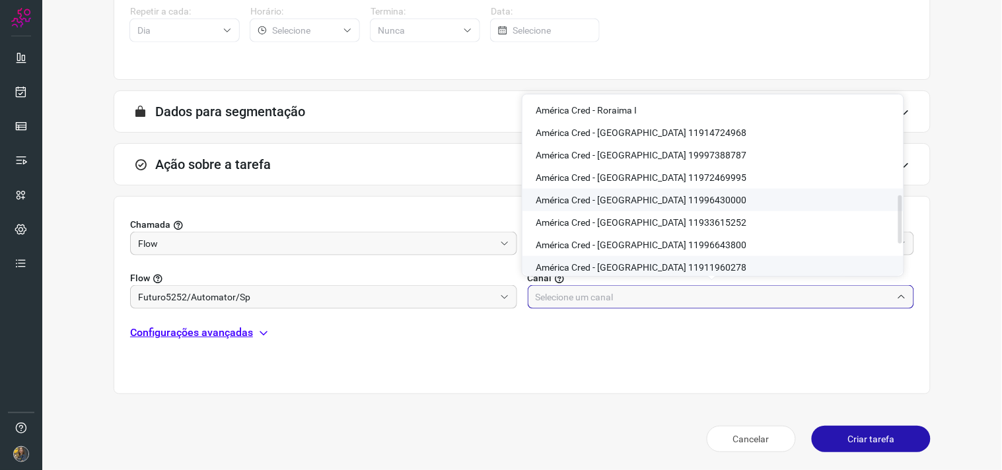
scroll to position [440, 0]
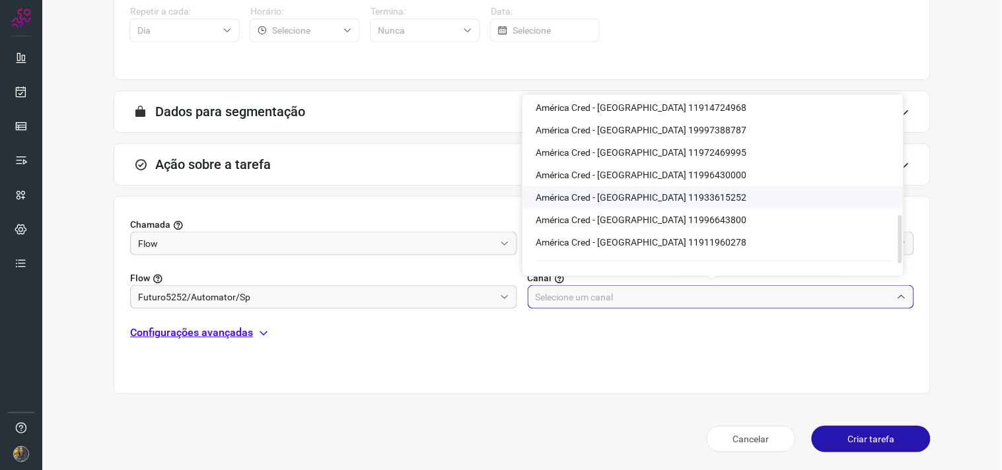
click at [670, 192] on span "América Cred - São Paulo 11933615252" at bounding box center [640, 197] width 211 height 11
type input "América Cred - São Paulo 11933615252"
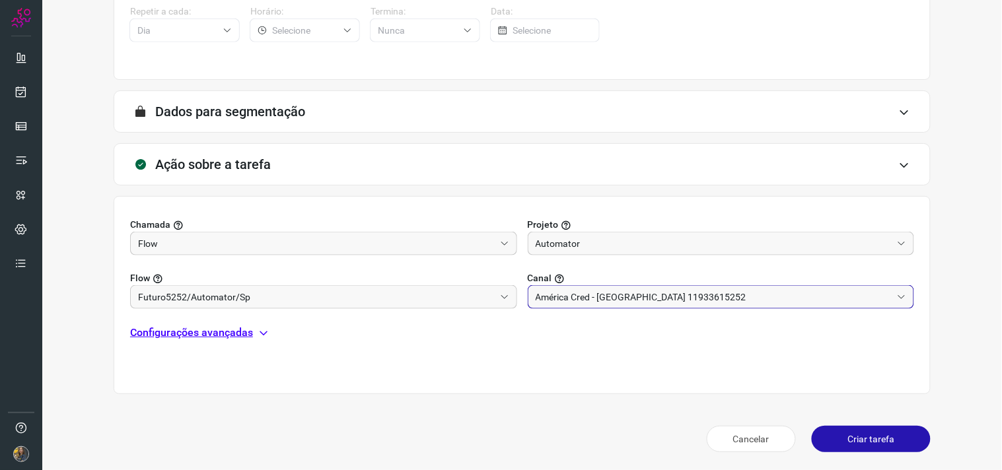
drag, startPoint x: 149, startPoint y: 345, endPoint x: 154, endPoint y: 333, distance: 12.4
click at [149, 343] on div "Chamada Flow Projeto Automator Flow Futuro5252/Automator/Sp Canal América Cred …" at bounding box center [522, 295] width 817 height 198
click at [156, 330] on p "Configurações avançadas" at bounding box center [191, 333] width 123 height 16
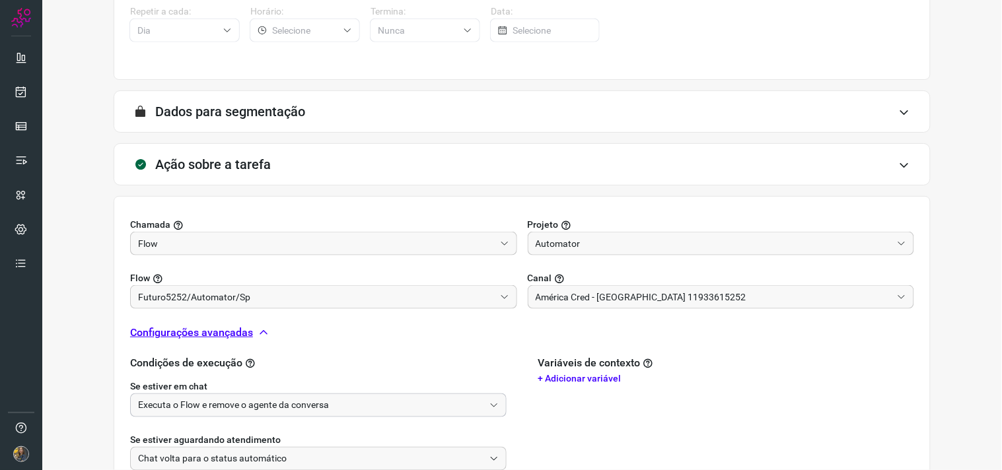
click at [181, 394] on input "Executa o Flow e remove o agente da conversa" at bounding box center [311, 405] width 346 height 22
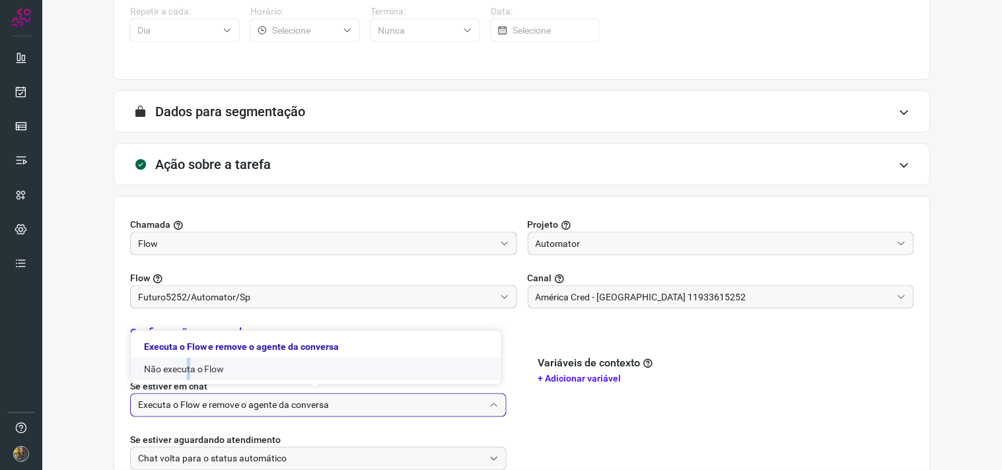
drag, startPoint x: 184, startPoint y: 374, endPoint x: 228, endPoint y: 368, distance: 44.6
click at [185, 374] on li "Não executa o Flow" at bounding box center [316, 369] width 370 height 22
type input "Não executa o Flow"
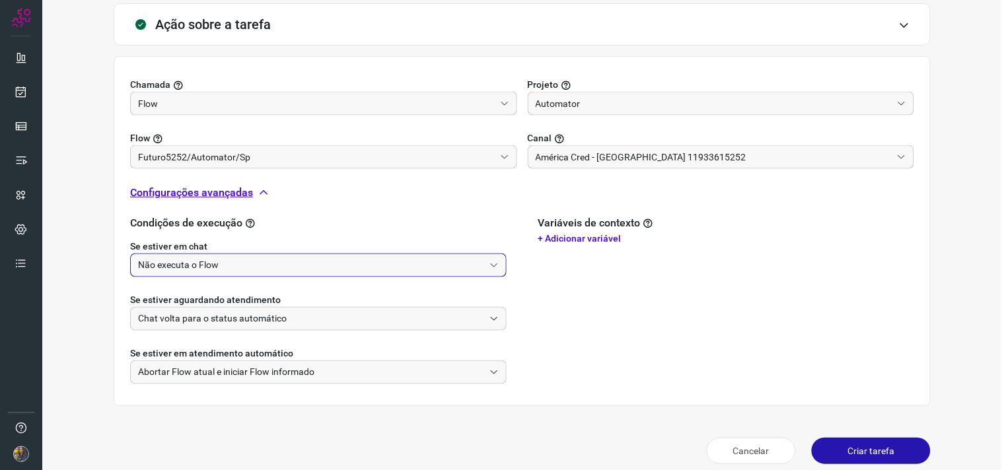
scroll to position [415, 0]
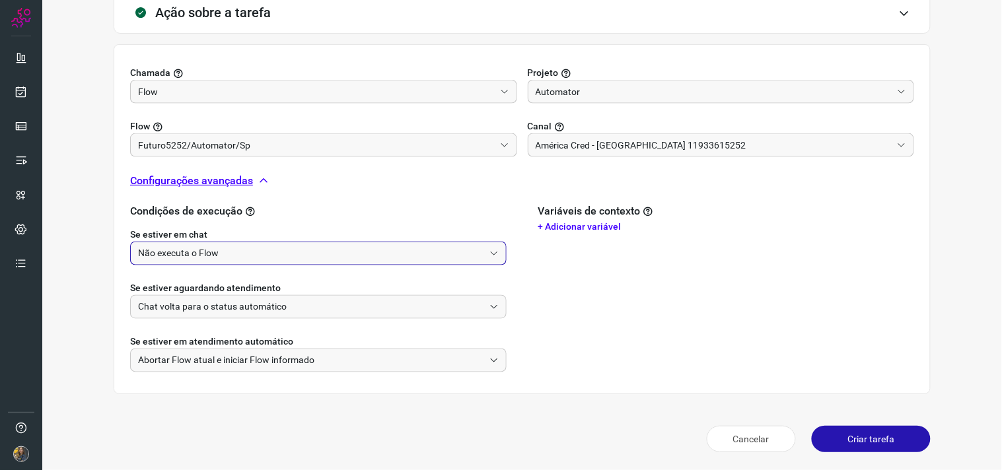
click at [887, 437] on button "Criar tarefa" at bounding box center [870, 439] width 119 height 26
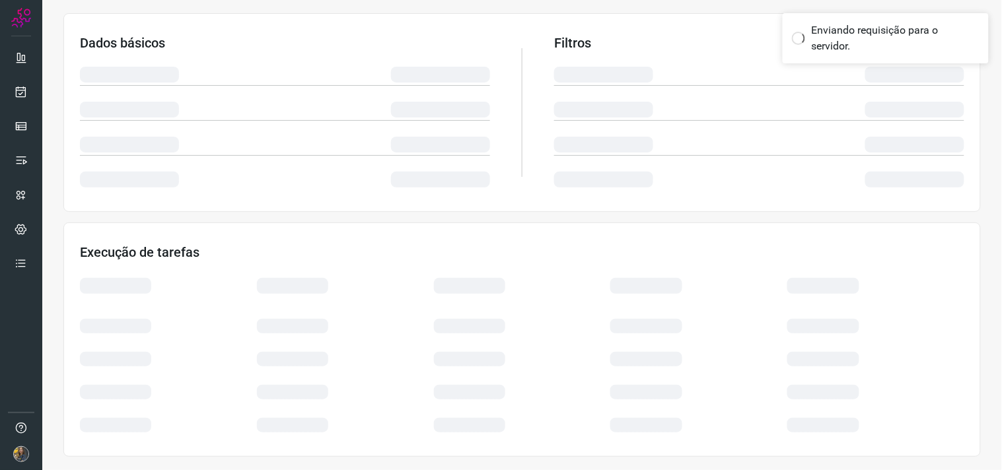
scroll to position [212, 0]
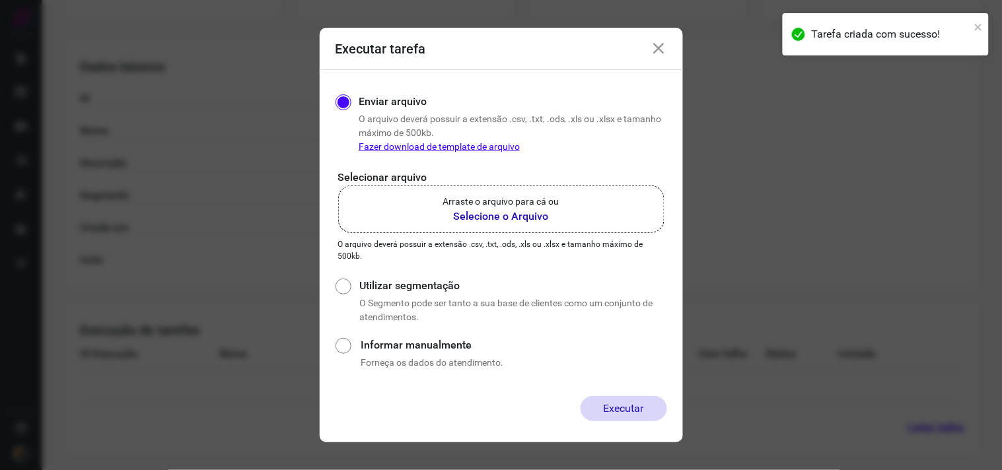
click at [510, 203] on p "Arraste o arquivo para cá ou" at bounding box center [501, 202] width 116 height 14
click at [0, 0] on input "Arraste o arquivo para cá ou Selecione o Arquivo" at bounding box center [0, 0] width 0 height 0
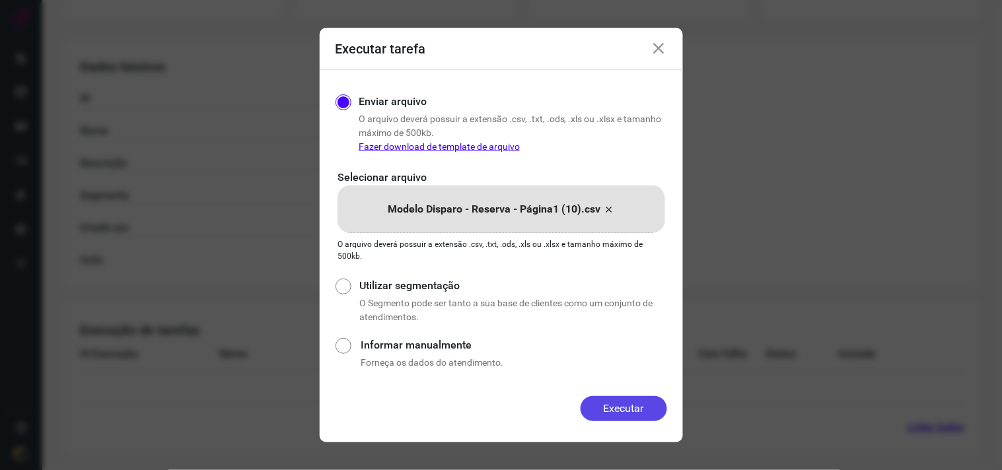
click at [618, 404] on button "Executar" at bounding box center [623, 408] width 86 height 25
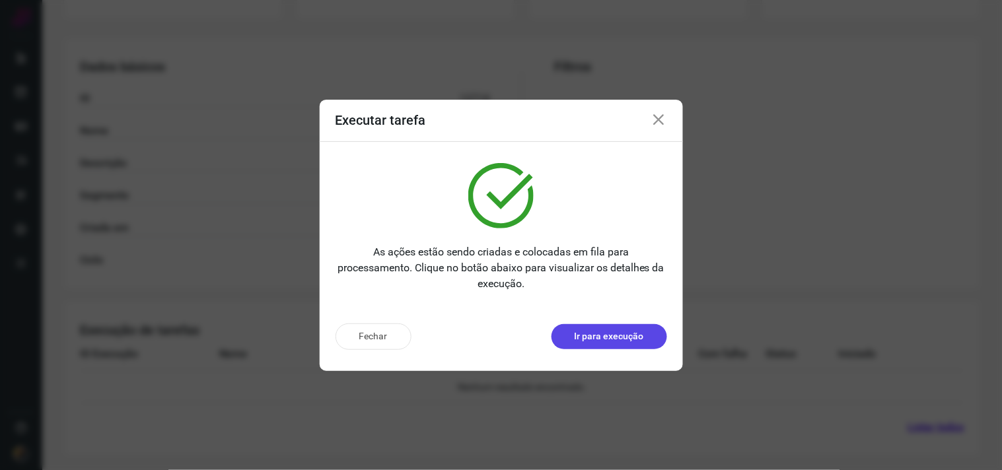
click at [604, 337] on p "Ir para execução" at bounding box center [608, 336] width 69 height 14
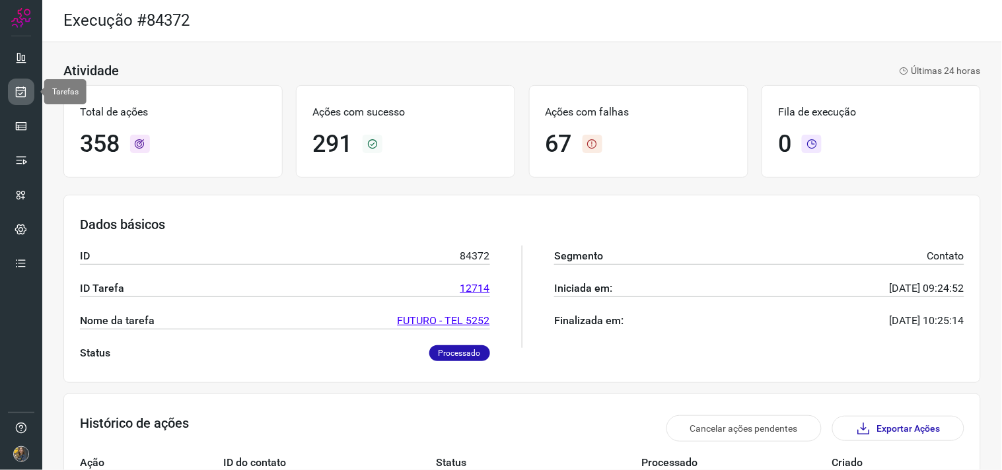
click at [18, 90] on icon at bounding box center [22, 91] width 14 height 13
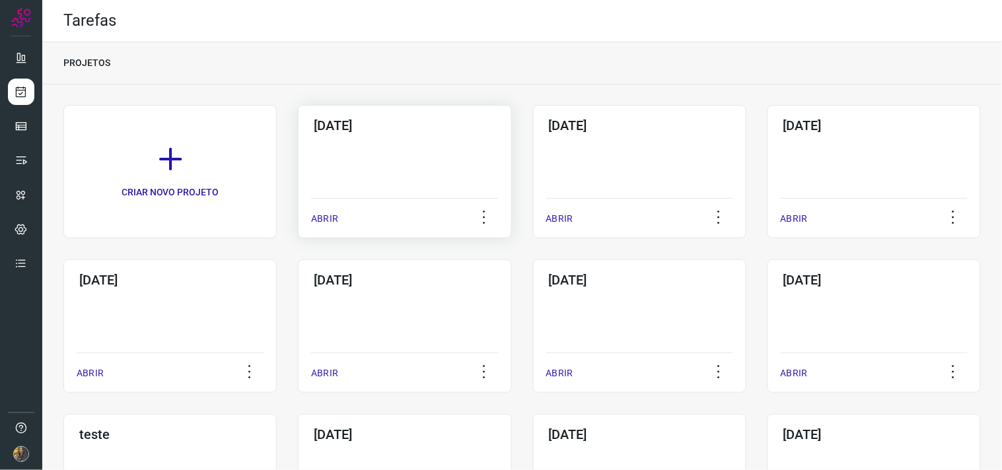
click at [355, 141] on div "[DATE] ABRIR" at bounding box center [404, 171] width 213 height 133
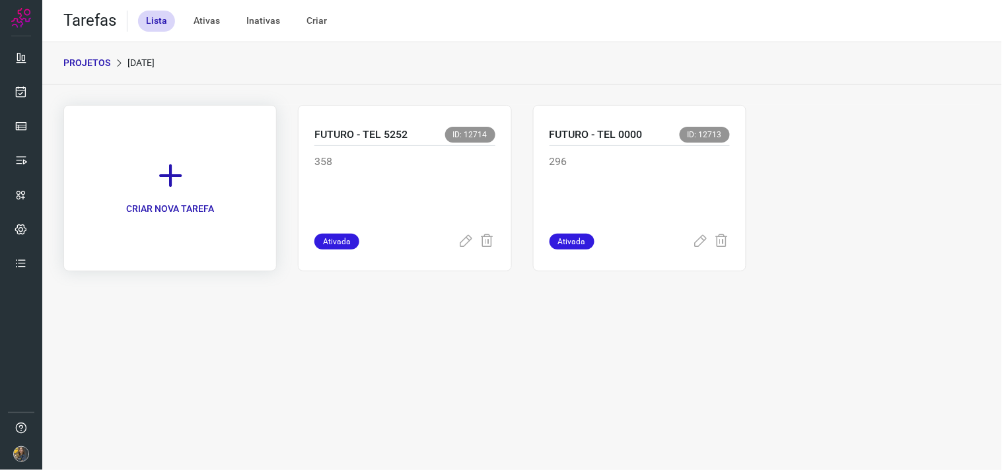
click at [184, 188] on icon at bounding box center [170, 175] width 29 height 29
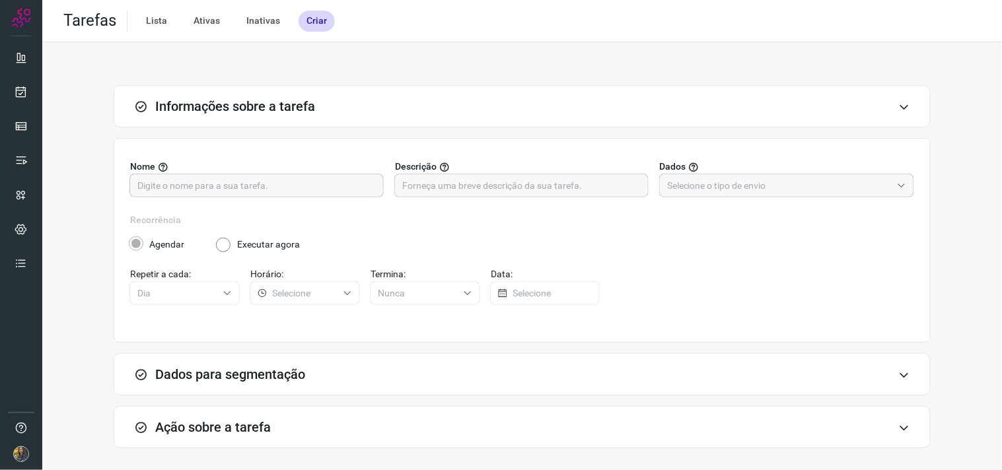
click at [296, 189] on input "text" at bounding box center [256, 185] width 238 height 22
type input "f"
type input "FUTURO - TEL 9995"
click at [517, 185] on input "text" at bounding box center [521, 185] width 238 height 22
click at [594, 189] on input "text" at bounding box center [521, 185] width 238 height 22
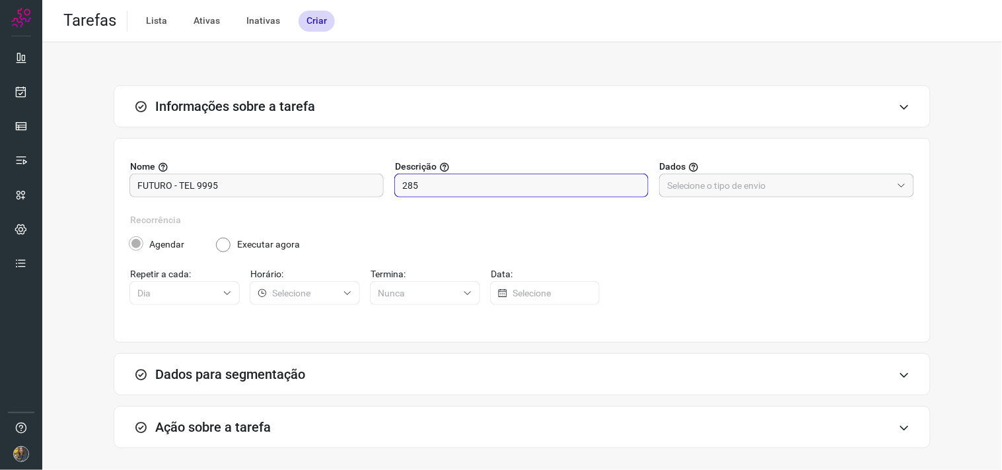
type input "285"
click at [774, 183] on input "text" at bounding box center [779, 185] width 224 height 22
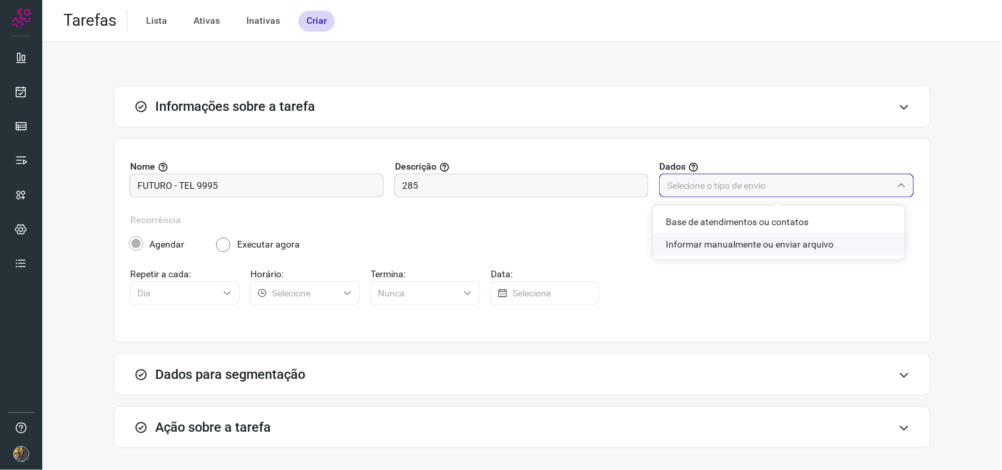
drag, startPoint x: 756, startPoint y: 242, endPoint x: 730, endPoint y: 253, distance: 27.8
click at [755, 242] on li "Informar manualmente ou enviar arquivo" at bounding box center [779, 244] width 252 height 22
type input "Informar manualmente ou enviar arquivo"
radio input "false"
radio input "true"
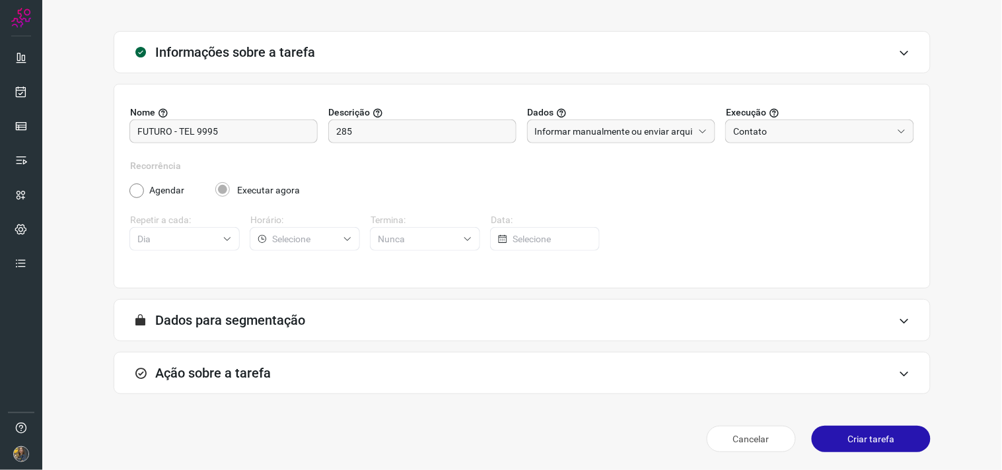
click at [392, 358] on div "Ação sobre a tarefa" at bounding box center [522, 373] width 817 height 42
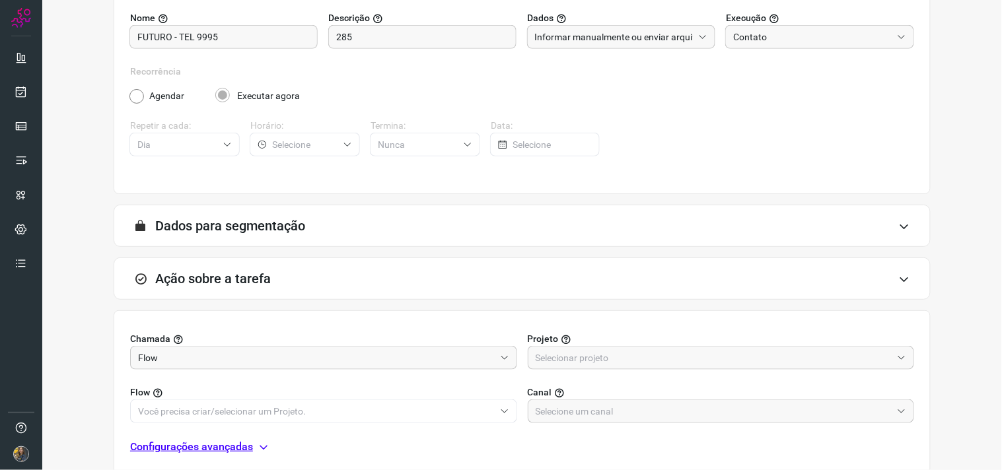
scroll to position [263, 0]
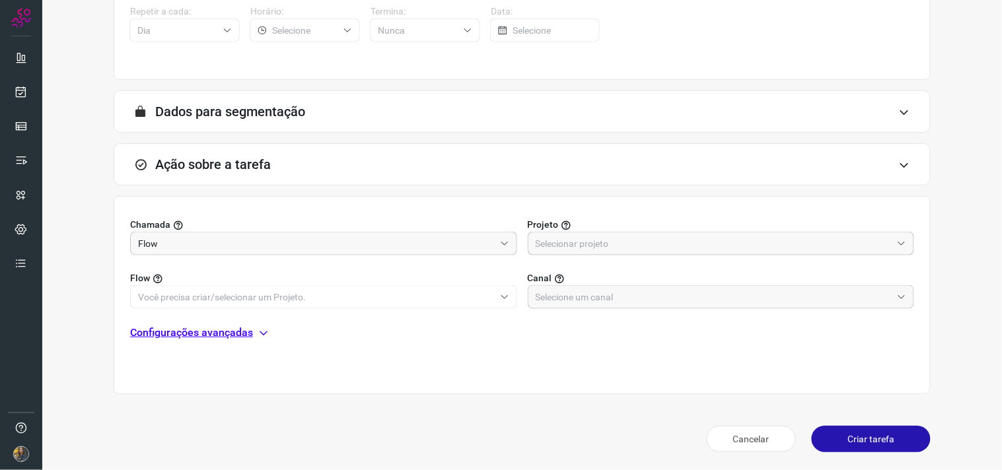
click at [654, 251] on input "text" at bounding box center [713, 243] width 357 height 22
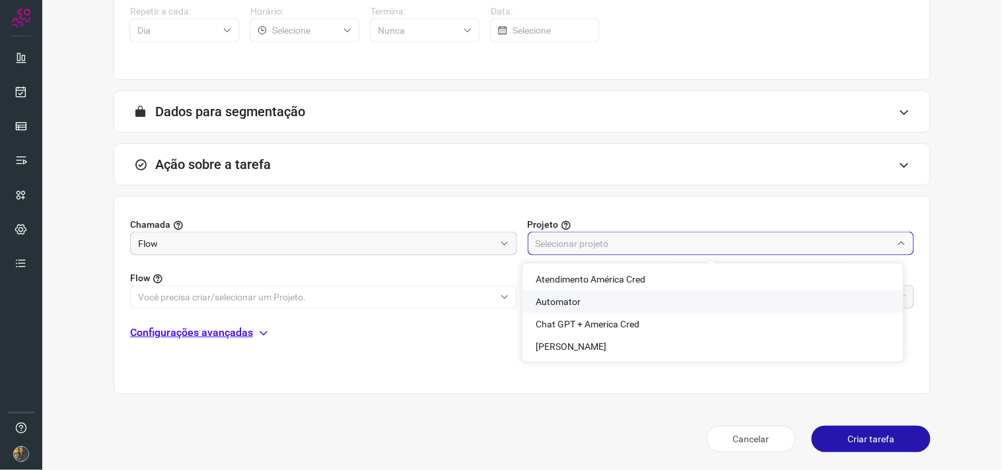
drag, startPoint x: 562, startPoint y: 299, endPoint x: 423, endPoint y: 292, distance: 139.5
click at [559, 298] on span "Automator" at bounding box center [557, 301] width 45 height 11
type input "Automator"
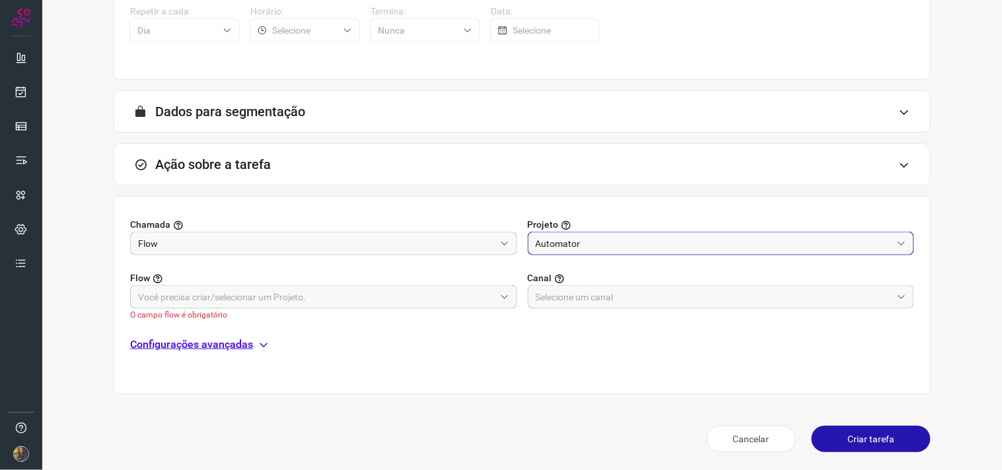
click at [421, 293] on input "text" at bounding box center [316, 297] width 357 height 22
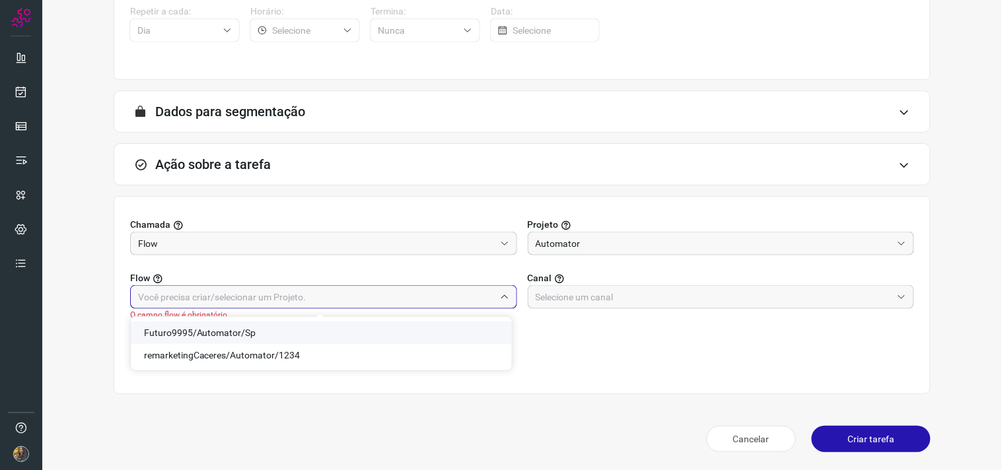
click at [240, 329] on span "Futuro9995/Automator/Sp" at bounding box center [200, 332] width 112 height 11
type input "Futuro9995/Automator/Sp"
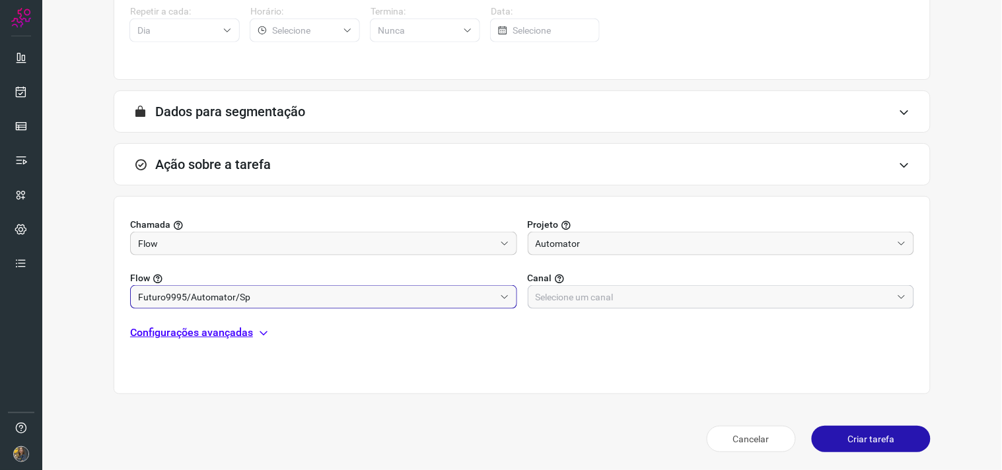
click at [577, 304] on input "text" at bounding box center [713, 297] width 357 height 22
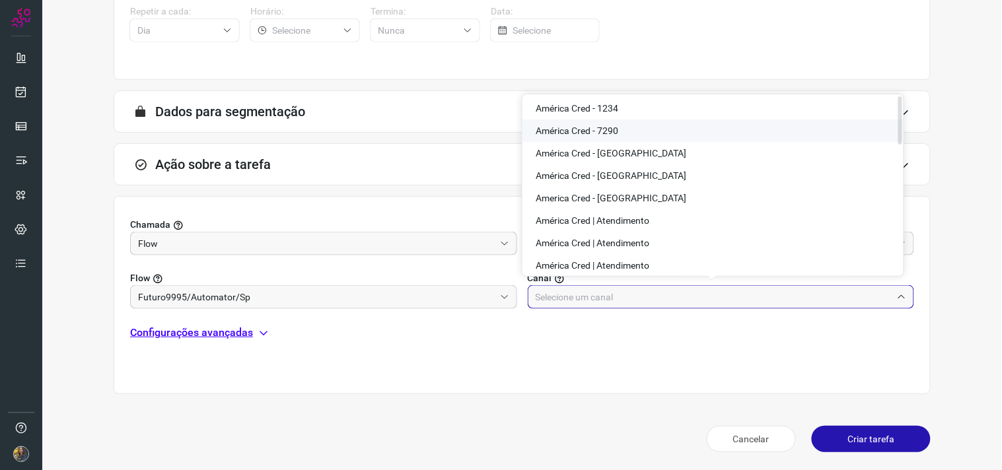
scroll to position [366, 0]
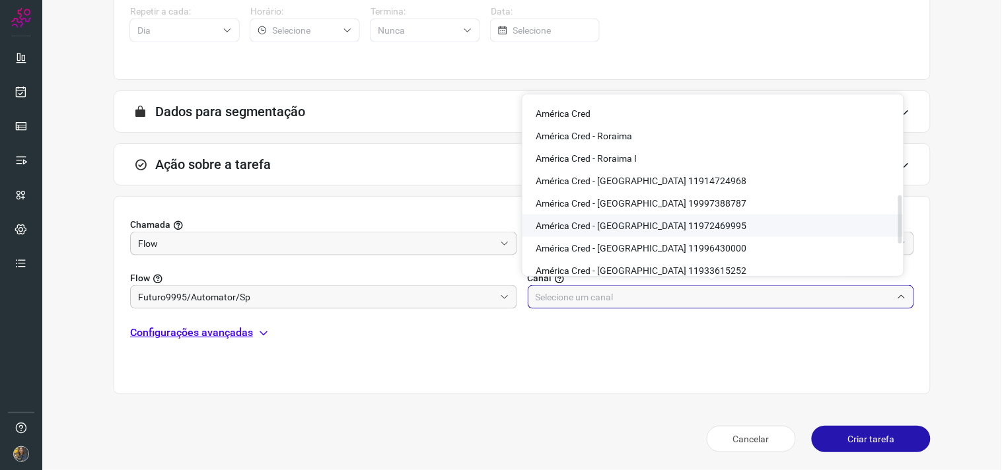
click at [674, 222] on span "América Cred - São Paulo 11972469995" at bounding box center [640, 226] width 211 height 11
type input "América Cred - São Paulo 11972469995"
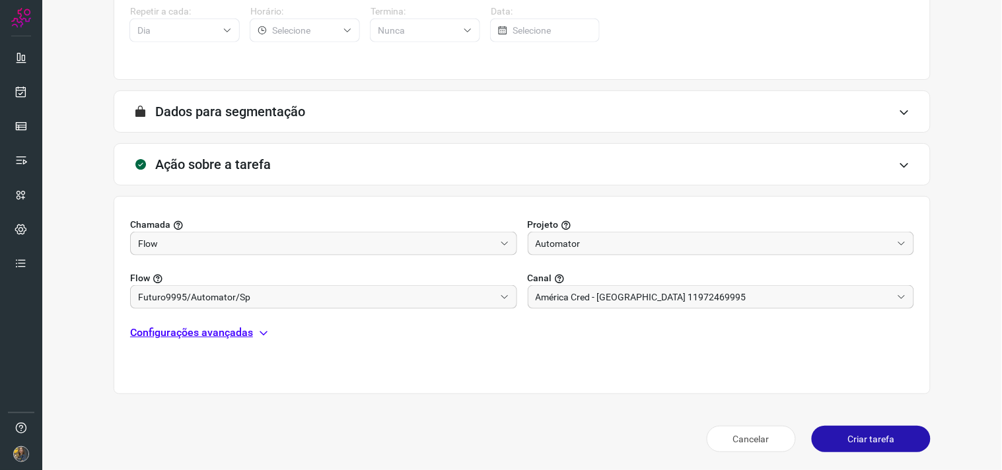
click at [222, 333] on p "Configurações avançadas" at bounding box center [191, 333] width 123 height 16
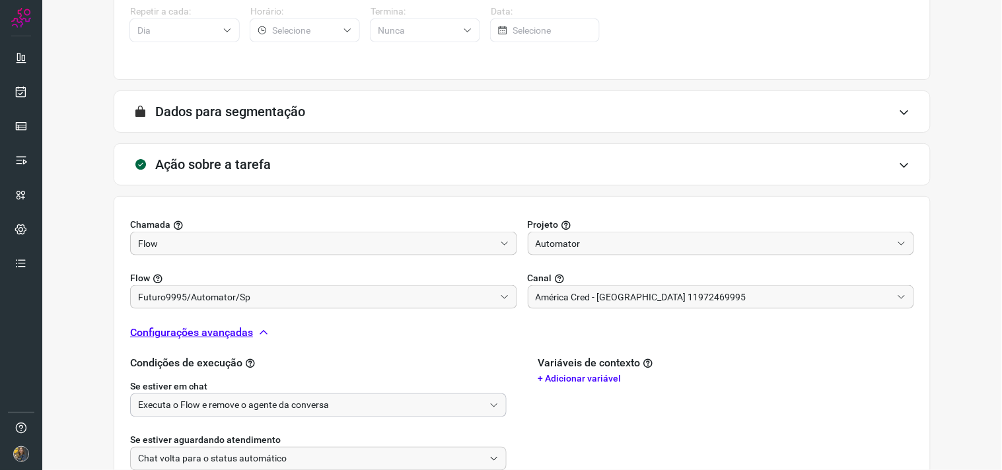
click at [229, 399] on input "Executa o Flow e remove o agente da conversa" at bounding box center [311, 405] width 346 height 22
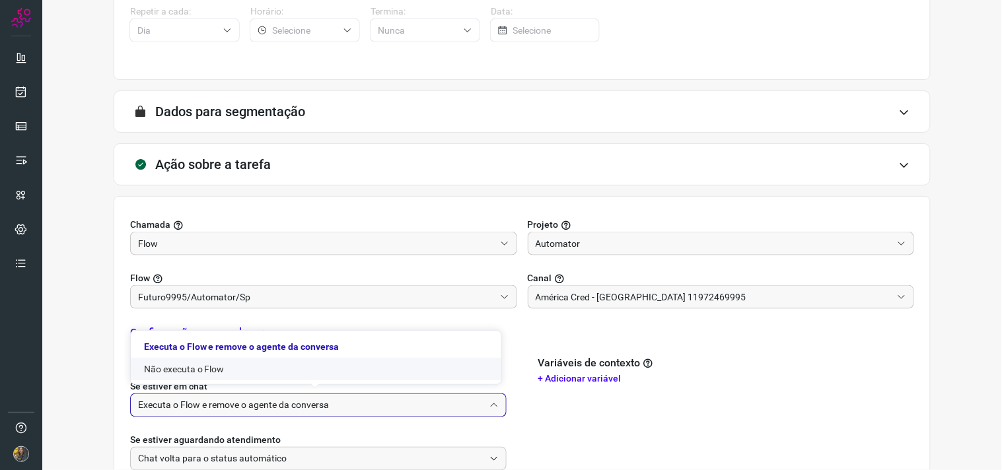
click at [205, 361] on li "Não executa o Flow" at bounding box center [316, 369] width 370 height 22
type input "Não executa o Flow"
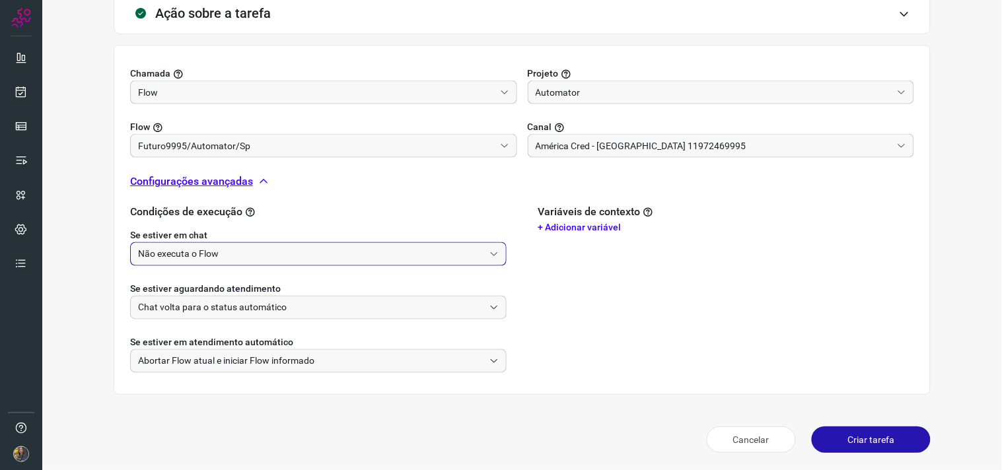
scroll to position [415, 0]
drag, startPoint x: 864, startPoint y: 440, endPoint x: 854, endPoint y: 440, distance: 9.3
click at [862, 441] on button "Criar tarefa" at bounding box center [870, 439] width 119 height 26
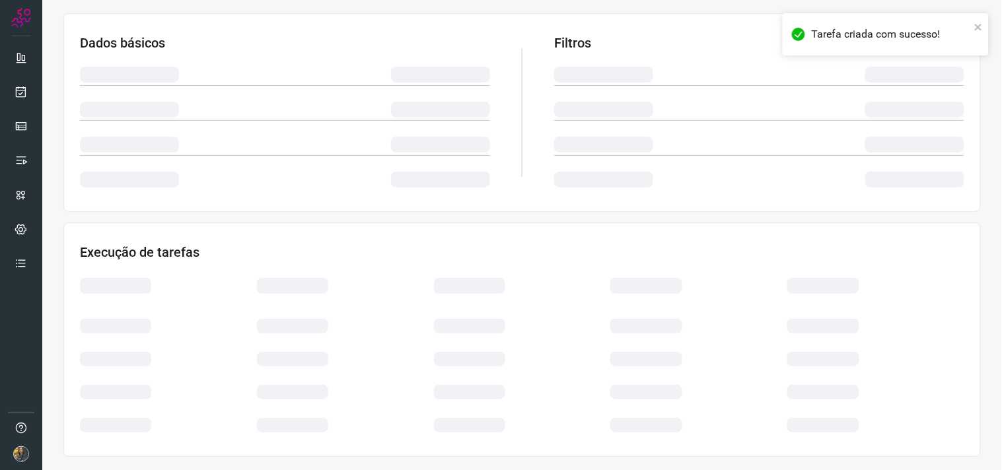
scroll to position [212, 0]
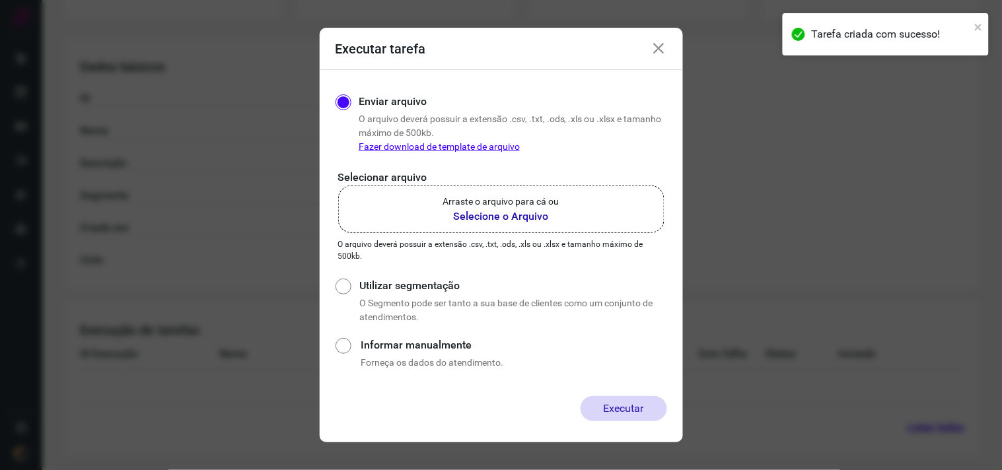
click at [605, 205] on label "Arraste o arquivo para cá ou Selecione o Arquivo" at bounding box center [501, 210] width 326 height 48
click at [0, 0] on input "Arraste o arquivo para cá ou Selecione o Arquivo" at bounding box center [0, 0] width 0 height 0
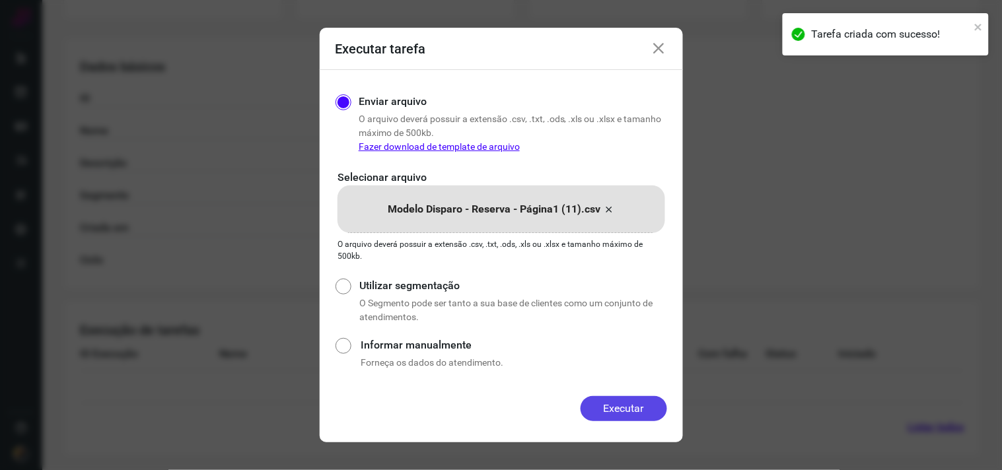
click at [615, 411] on button "Executar" at bounding box center [623, 408] width 86 height 25
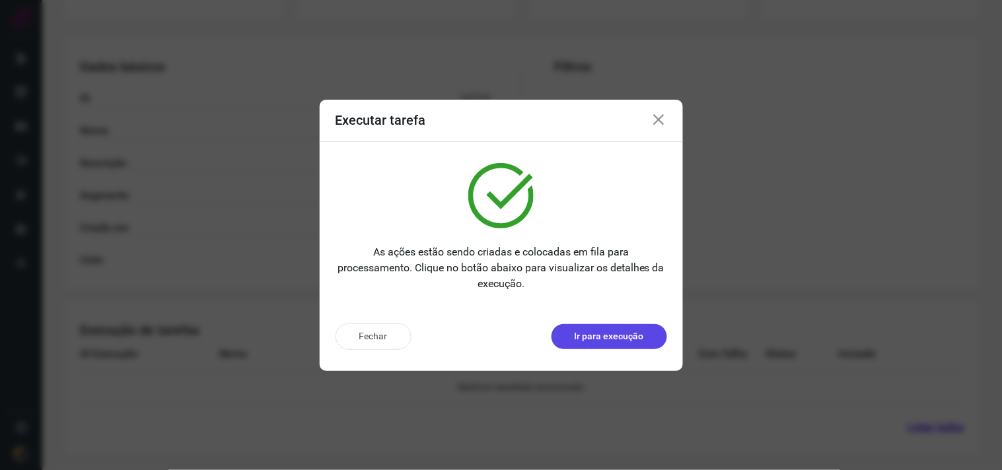
click at [640, 339] on p "Ir para execução" at bounding box center [608, 336] width 69 height 14
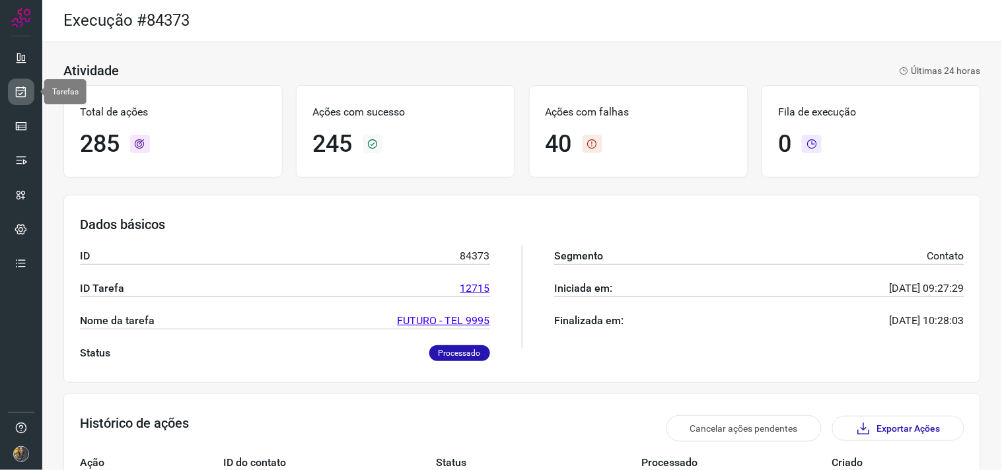
click at [18, 91] on icon at bounding box center [22, 91] width 14 height 13
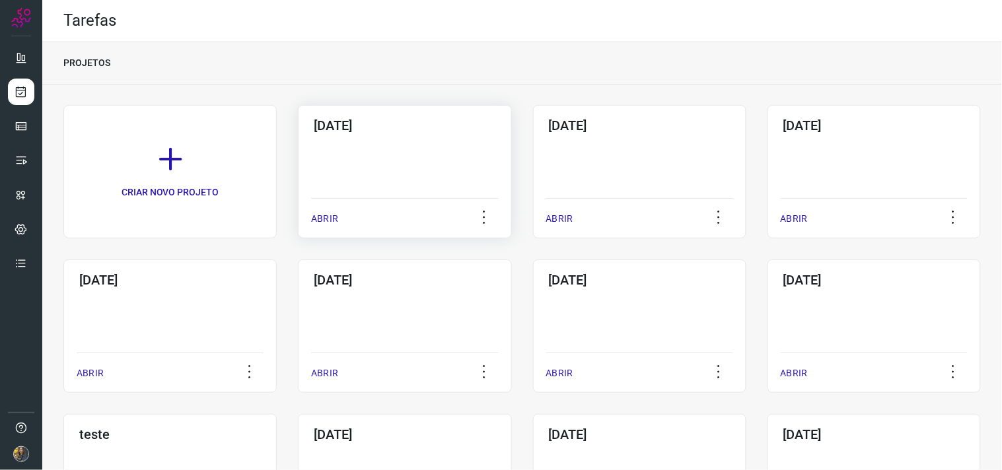
click at [404, 149] on div "[DATE] ABRIR" at bounding box center [404, 171] width 213 height 133
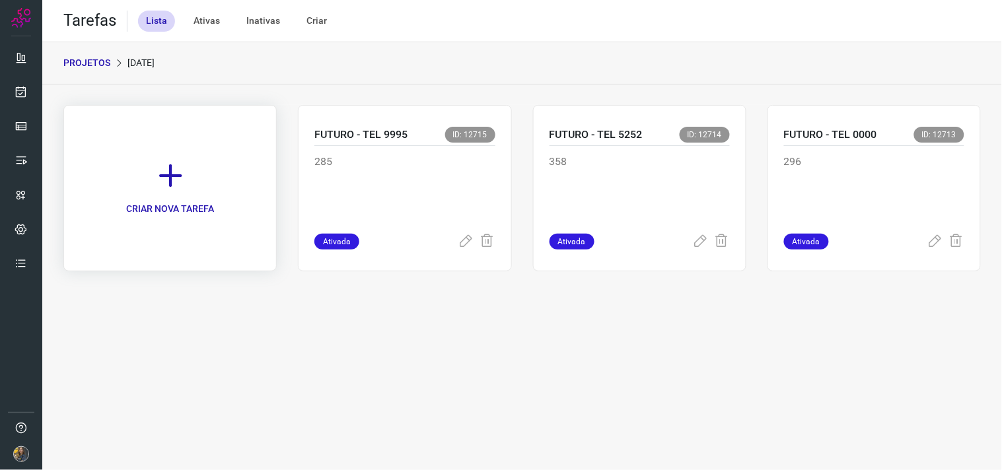
click at [189, 174] on link "CRIAR NOVA TAREFA" at bounding box center [169, 188] width 213 height 166
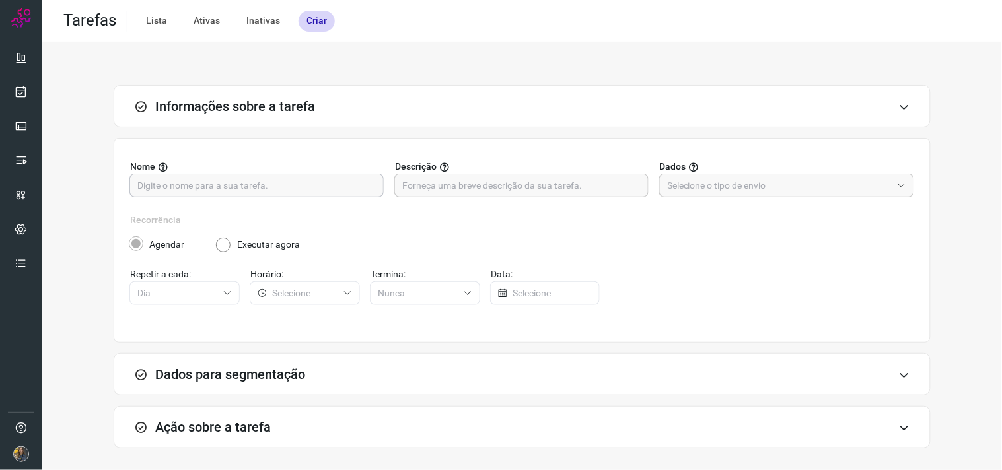
click at [267, 185] on input "text" at bounding box center [256, 185] width 238 height 22
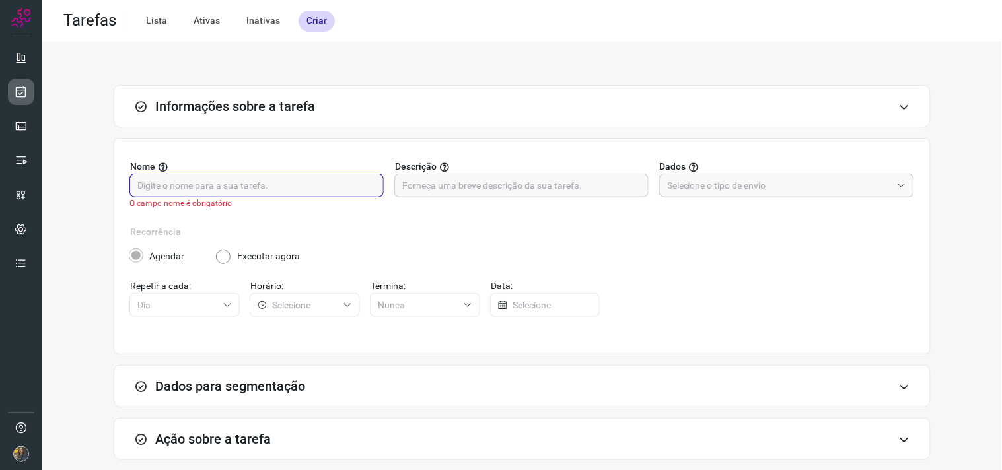
click at [29, 87] on link at bounding box center [21, 92] width 26 height 26
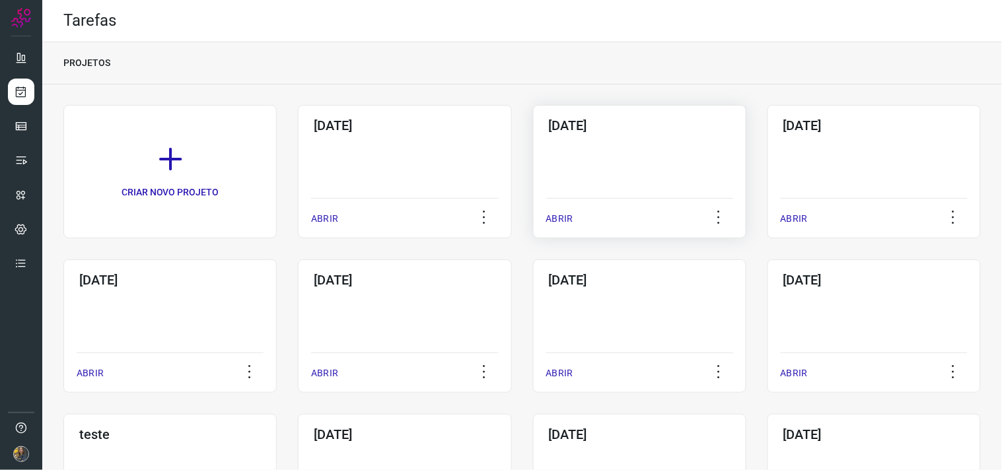
click at [565, 154] on div "12/09/2025 ABRIR" at bounding box center [639, 171] width 213 height 133
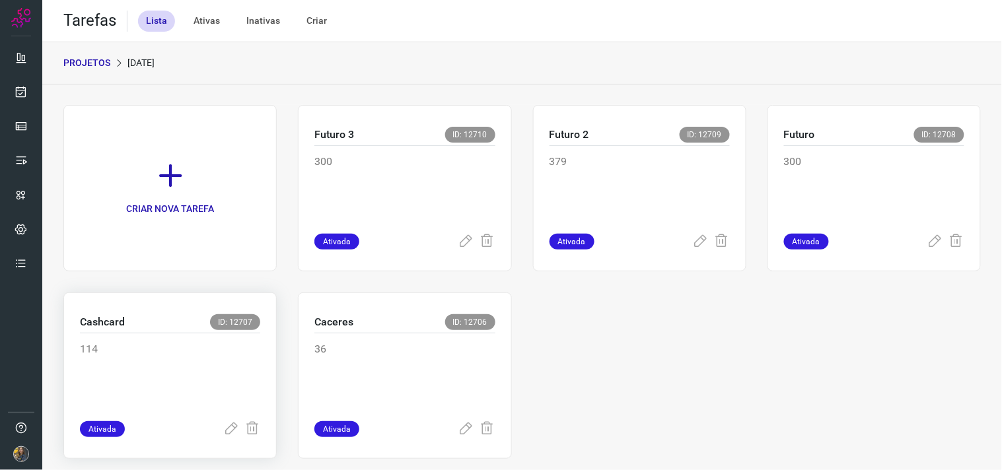
click at [184, 340] on div "114" at bounding box center [170, 377] width 180 height 88
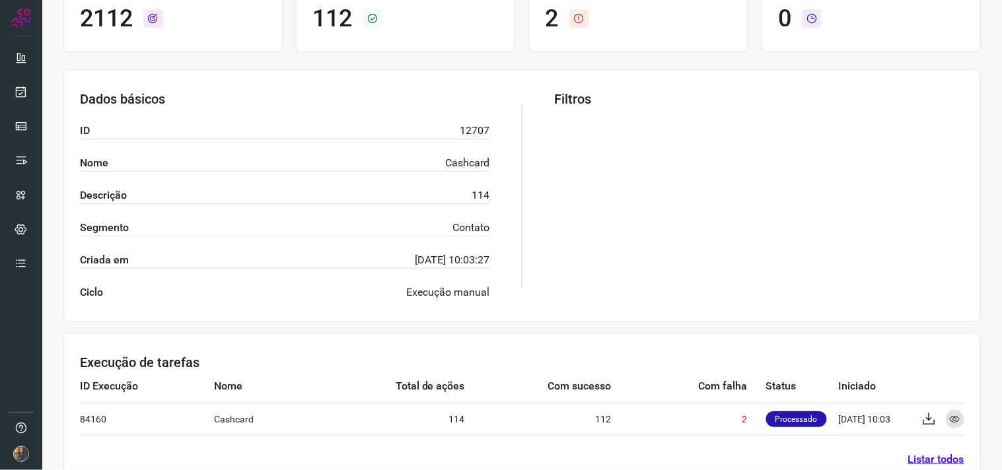
scroll to position [212, 0]
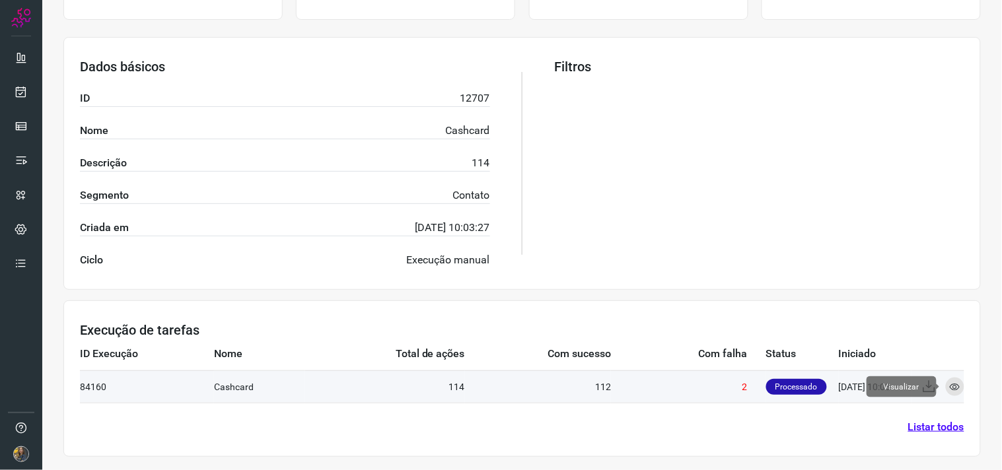
click at [949, 388] on icon at bounding box center [954, 387] width 11 height 11
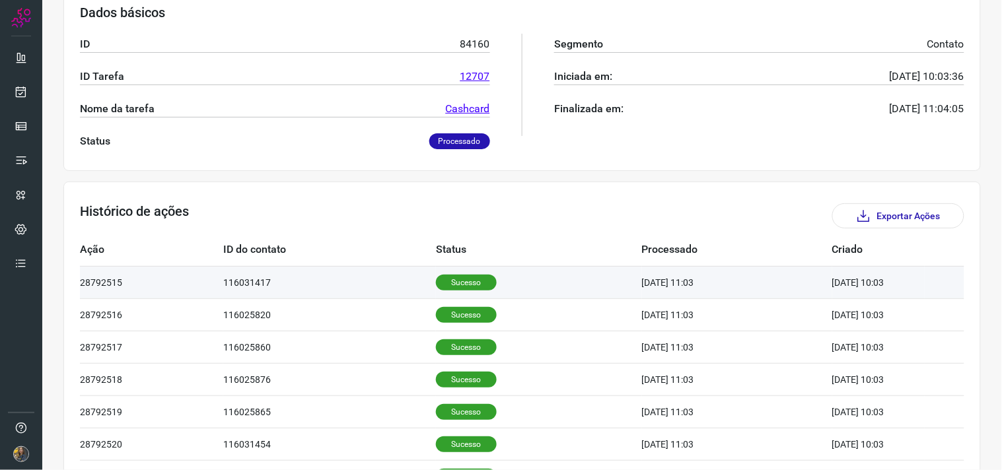
click at [842, 281] on td "12/09/25 10:03" at bounding box center [878, 282] width 92 height 32
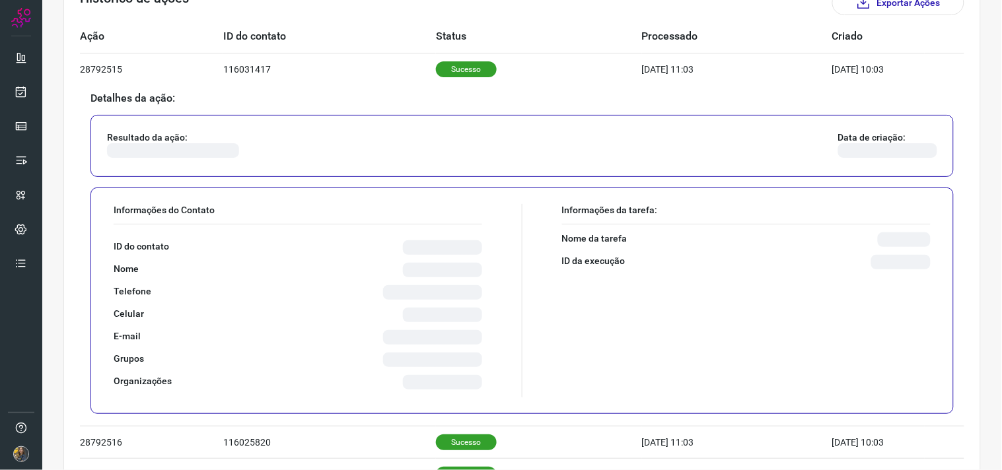
scroll to position [432, 0]
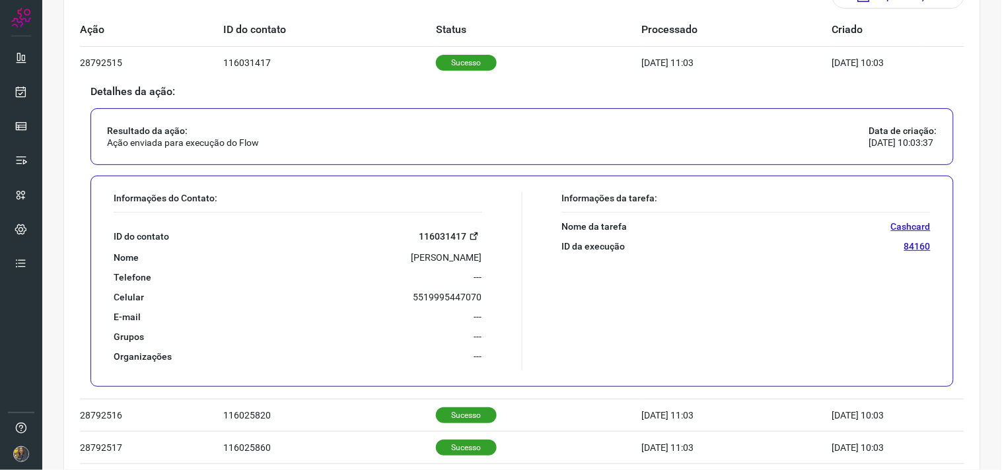
click at [469, 235] on icon at bounding box center [474, 236] width 10 height 10
click at [34, 97] on div at bounding box center [21, 235] width 42 height 470
click at [23, 96] on icon at bounding box center [22, 91] width 14 height 13
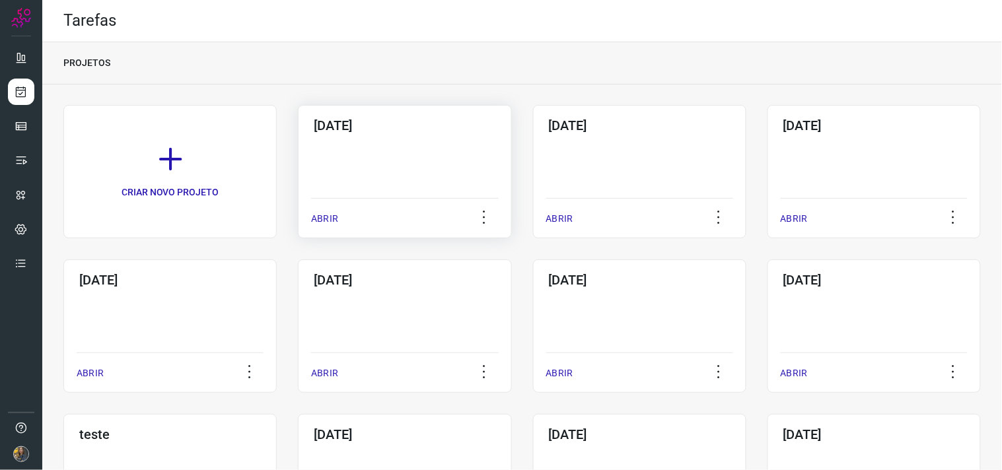
click at [413, 154] on div "15/09/2025 ABRIR" at bounding box center [404, 171] width 213 height 133
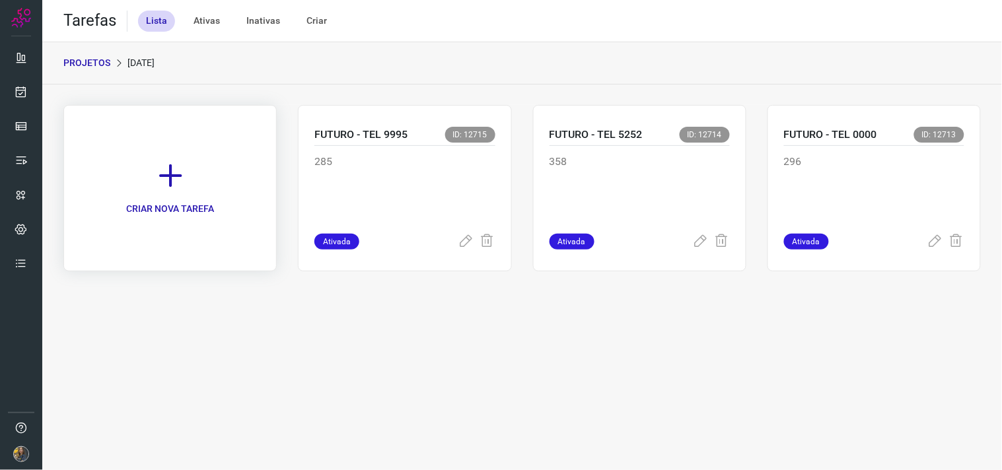
click at [167, 193] on link "CRIAR NOVA TAREFA" at bounding box center [169, 188] width 213 height 166
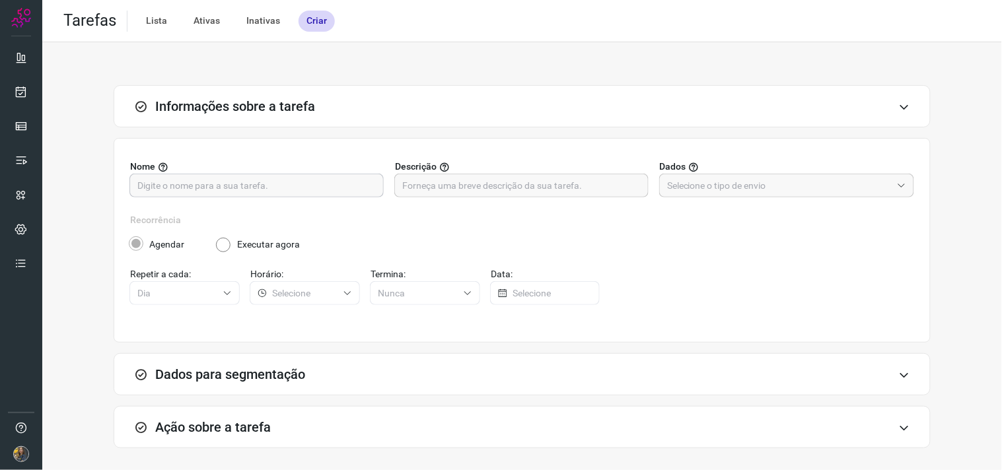
click at [248, 187] on input "text" at bounding box center [256, 185] width 238 height 22
type input "CASHCARD"
click at [466, 180] on input "text" at bounding box center [521, 185] width 238 height 22
drag, startPoint x: 509, startPoint y: 199, endPoint x: 519, endPoint y: 186, distance: 17.0
click at [516, 197] on div "Nome CASHCARD Descrição Dados" at bounding box center [522, 186] width 784 height 53
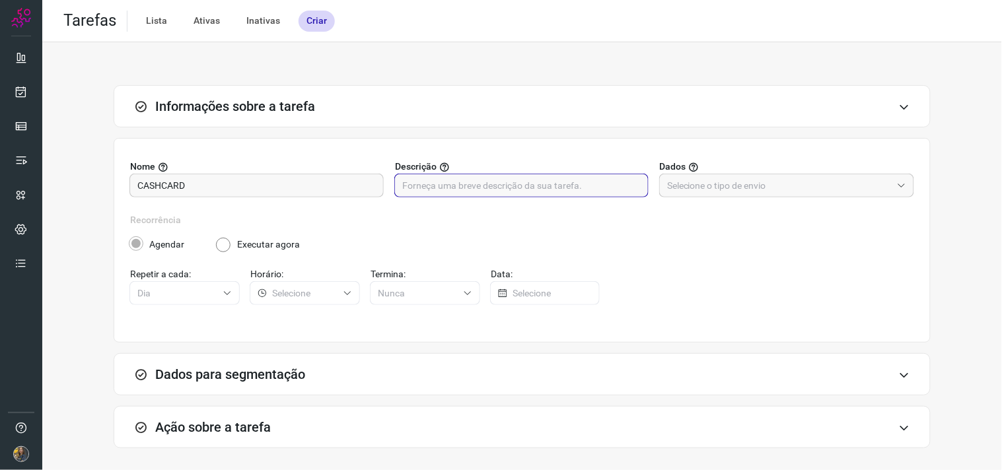
click at [519, 185] on input "text" at bounding box center [521, 185] width 238 height 22
type input "114"
click at [720, 190] on input "text" at bounding box center [779, 185] width 224 height 22
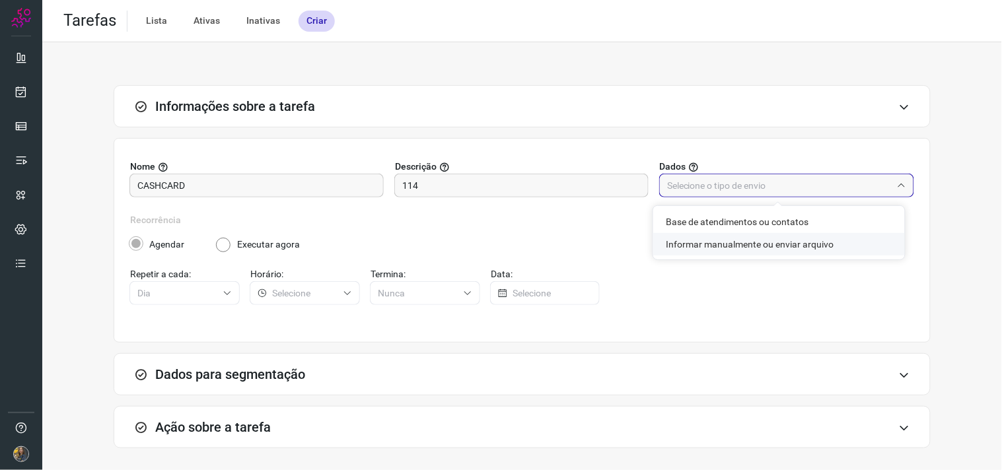
click at [724, 248] on li "Informar manualmente ou enviar arquivo" at bounding box center [779, 244] width 252 height 22
type input "Informar manualmente ou enviar arquivo"
radio input "false"
radio input "true"
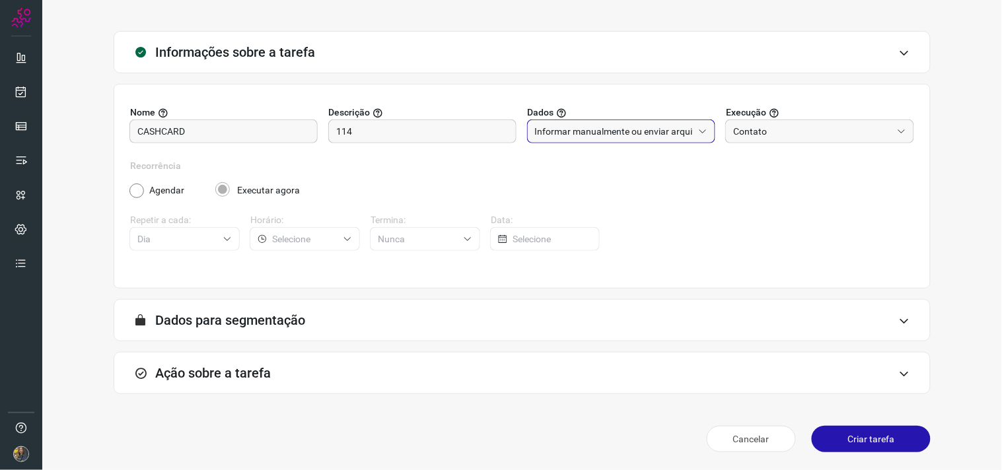
click at [478, 366] on div "Ação sobre a tarefa" at bounding box center [522, 373] width 817 height 42
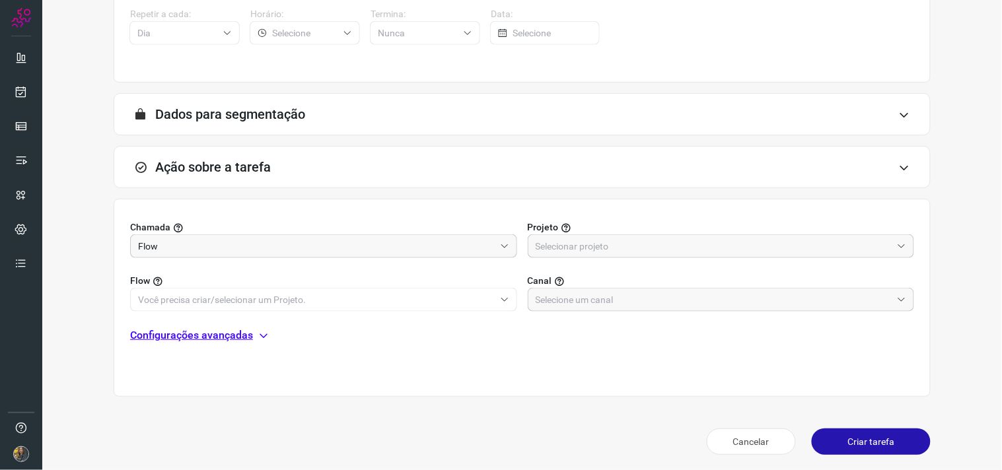
scroll to position [263, 0]
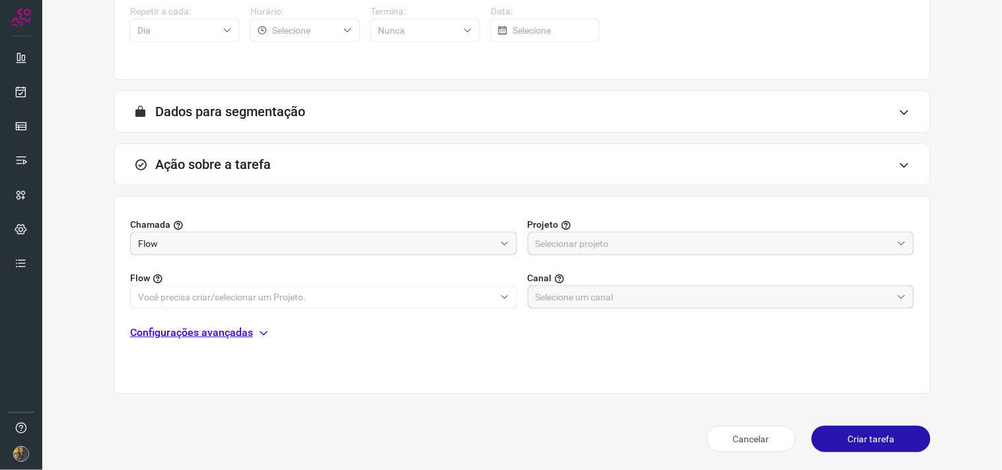
click at [671, 222] on label "Projeto" at bounding box center [721, 225] width 387 height 14
click at [668, 235] on input "text" at bounding box center [713, 243] width 357 height 22
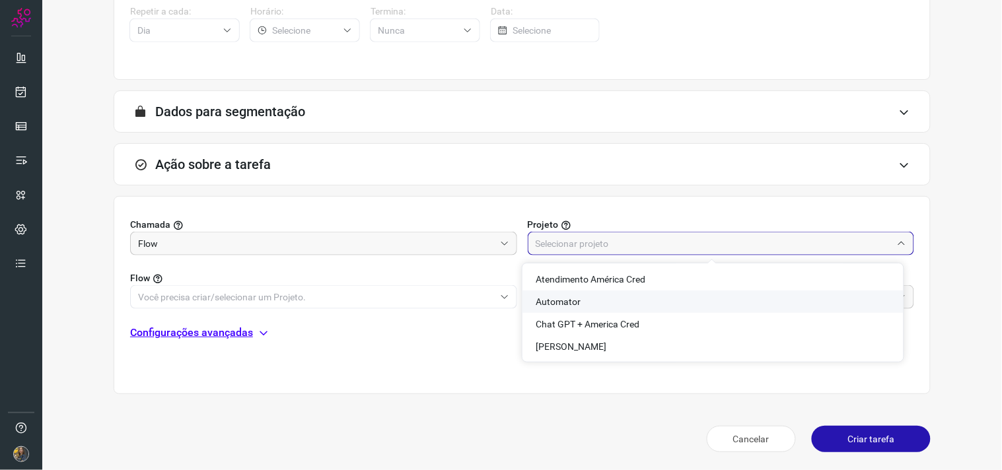
drag, startPoint x: 611, startPoint y: 305, endPoint x: 560, endPoint y: 314, distance: 51.7
click at [610, 305] on li "Automator" at bounding box center [712, 302] width 381 height 22
type input "Automator"
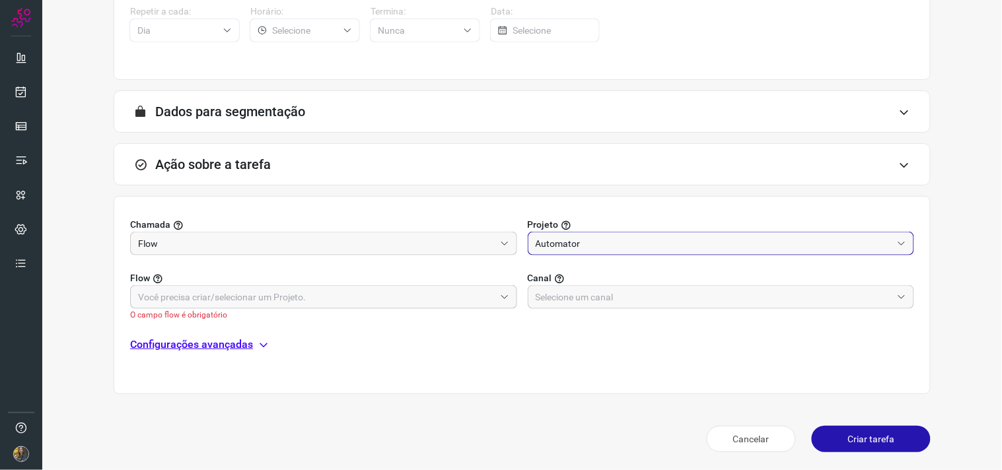
click at [253, 292] on input "text" at bounding box center [316, 297] width 357 height 22
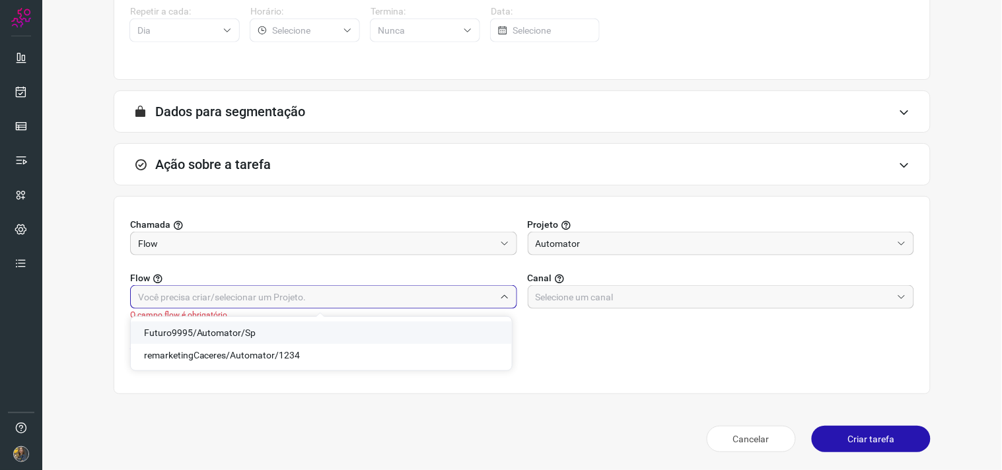
drag, startPoint x: 201, startPoint y: 331, endPoint x: 217, endPoint y: 331, distance: 15.2
click at [202, 331] on span "Futuro9995/Automator/Sp" at bounding box center [200, 332] width 112 height 11
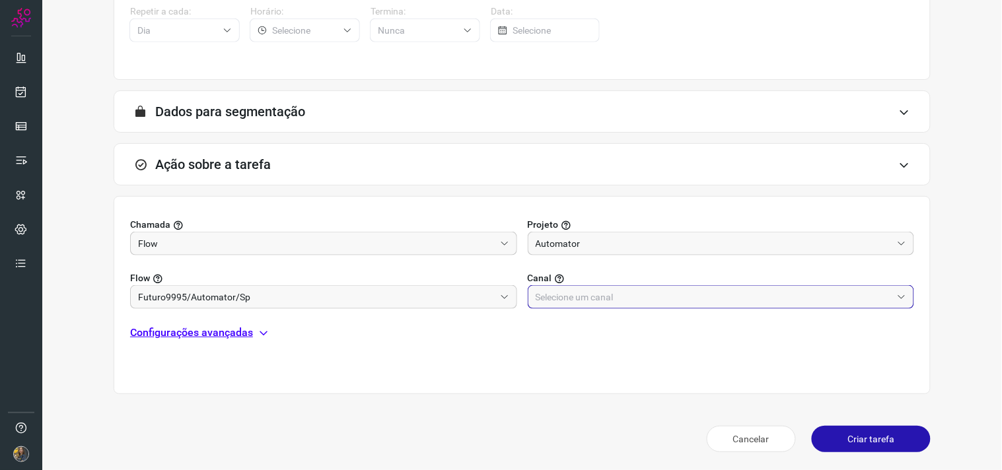
click at [571, 304] on input "text" at bounding box center [713, 297] width 357 height 22
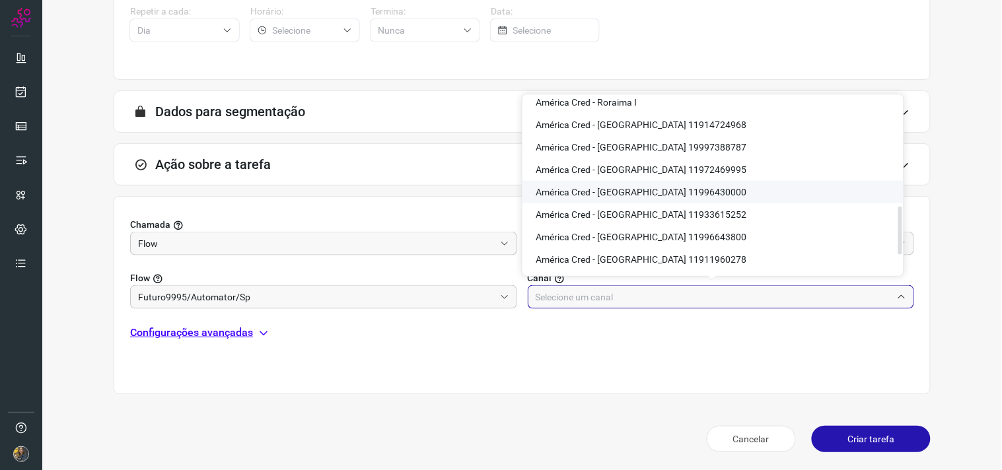
scroll to position [479, 0]
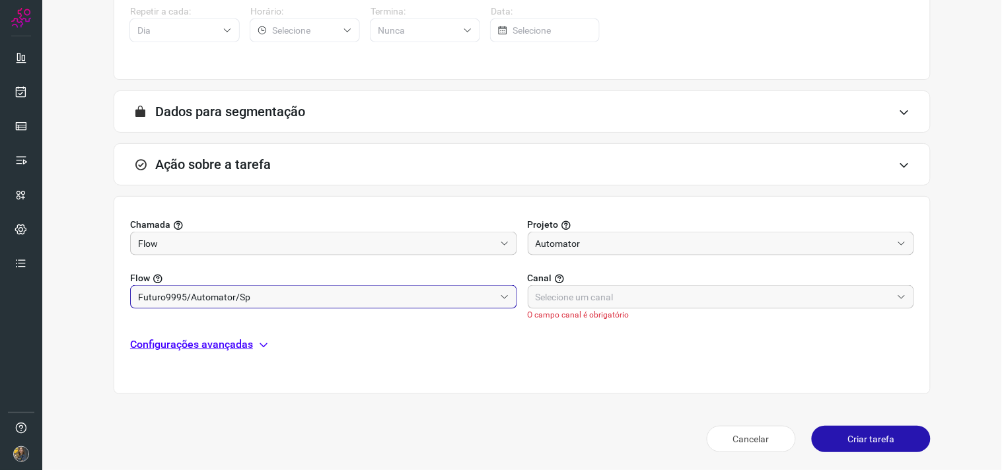
click at [392, 300] on input "Futuro9995/Automator/Sp" at bounding box center [316, 297] width 357 height 22
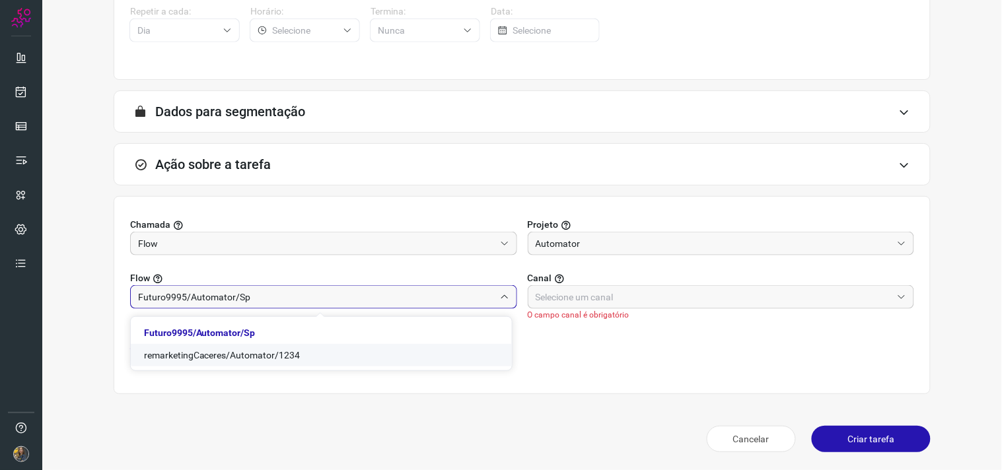
click at [221, 354] on span "remarketingCaceres/Automator/1234" at bounding box center [222, 355] width 156 height 11
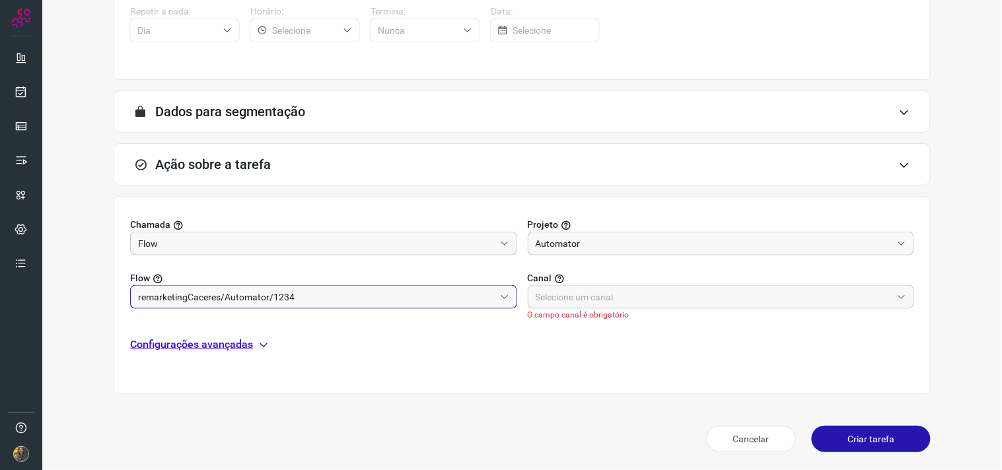
click at [250, 296] on input "remarketingCaceres/Automator/1234" at bounding box center [316, 297] width 357 height 22
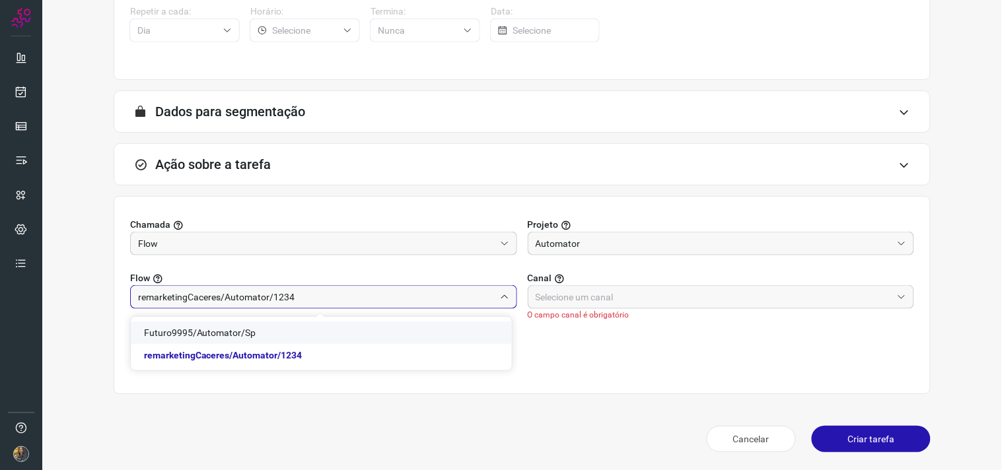
click at [226, 331] on span "Futuro9995/Automator/Sp" at bounding box center [200, 332] width 112 height 11
type input "Futuro9995/Automator/Sp"
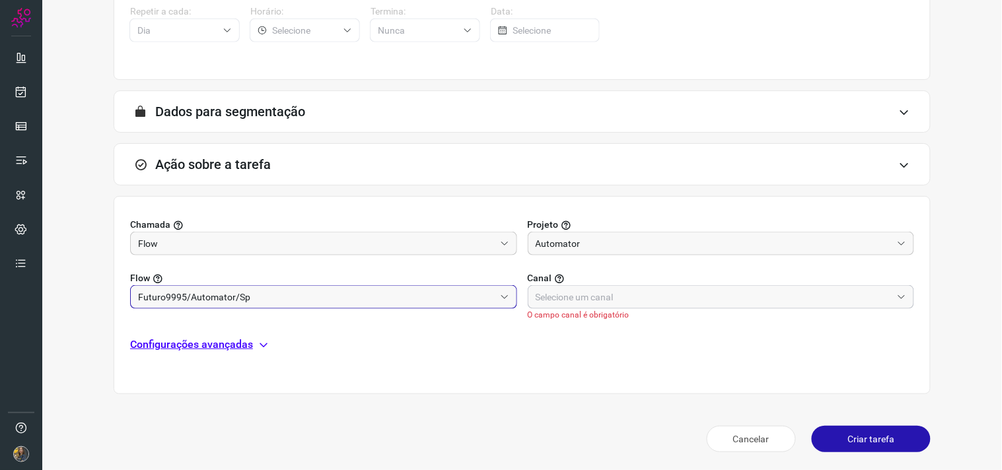
click at [638, 289] on input "text" at bounding box center [713, 297] width 357 height 22
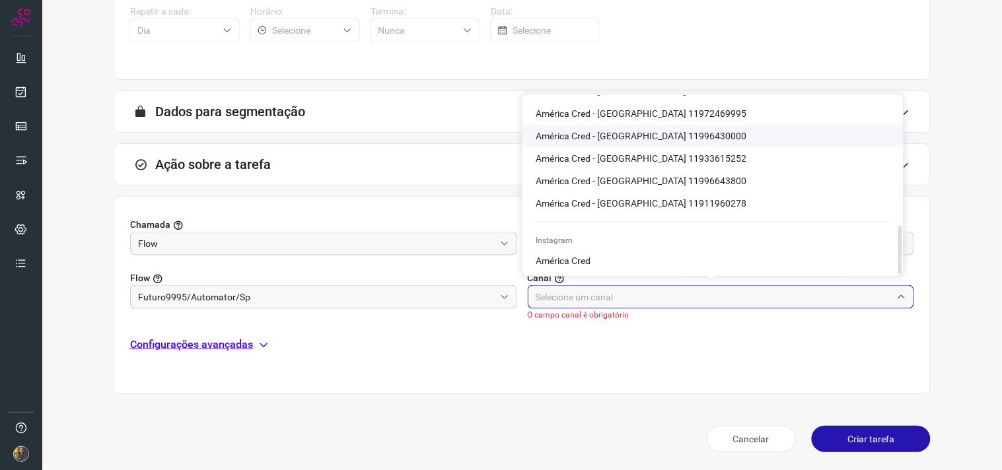
click at [654, 135] on span "América Cred - São Paulo 11996430000" at bounding box center [640, 136] width 211 height 11
type input "América Cred - São Paulo 11996430000"
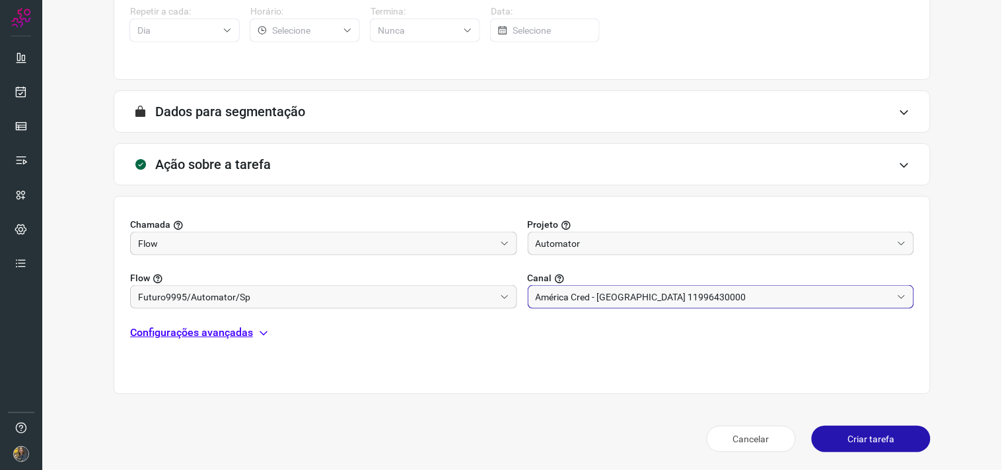
click at [160, 338] on p "Configurações avançadas" at bounding box center [191, 333] width 123 height 16
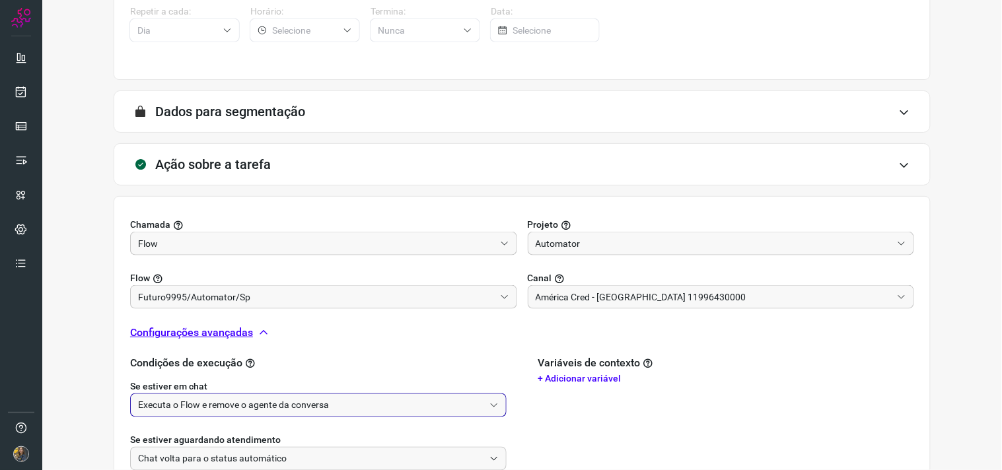
click at [161, 394] on input "Executa o Flow e remove o agente da conversa" at bounding box center [311, 405] width 346 height 22
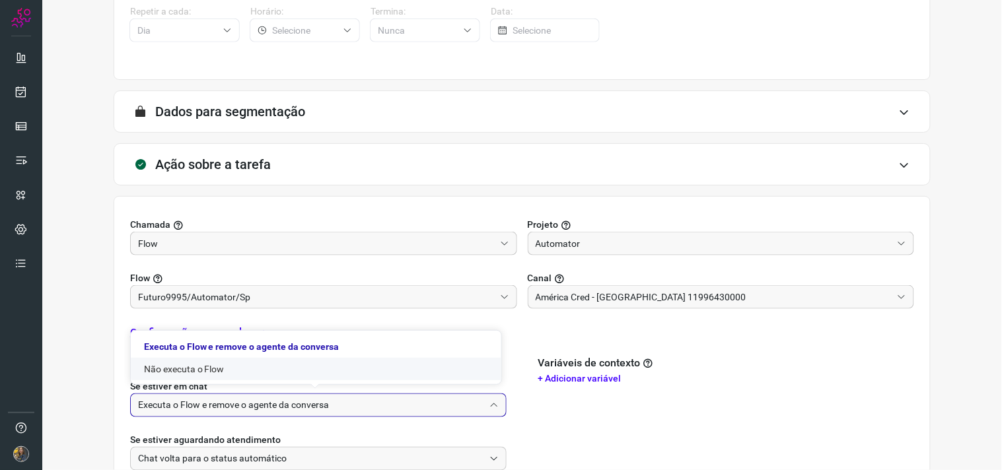
click at [166, 370] on li "Não executa o Flow" at bounding box center [316, 369] width 370 height 22
type input "Não executa o Flow"
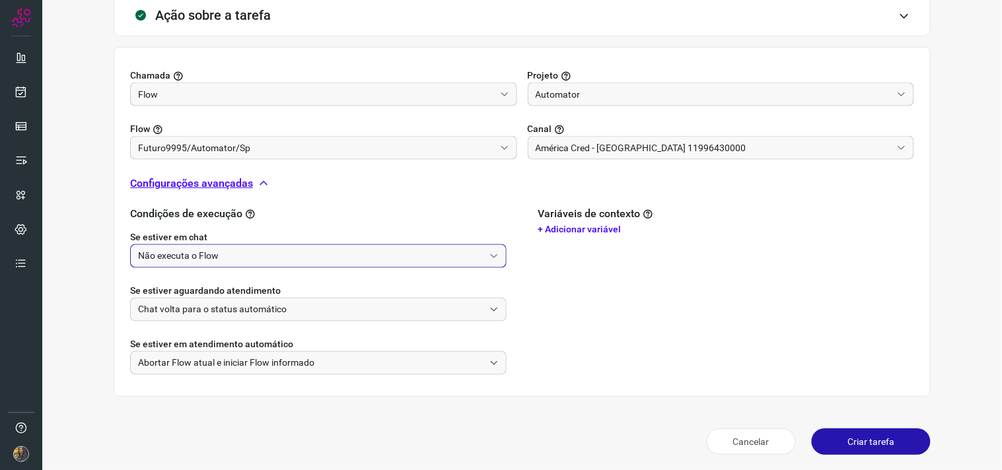
scroll to position [415, 0]
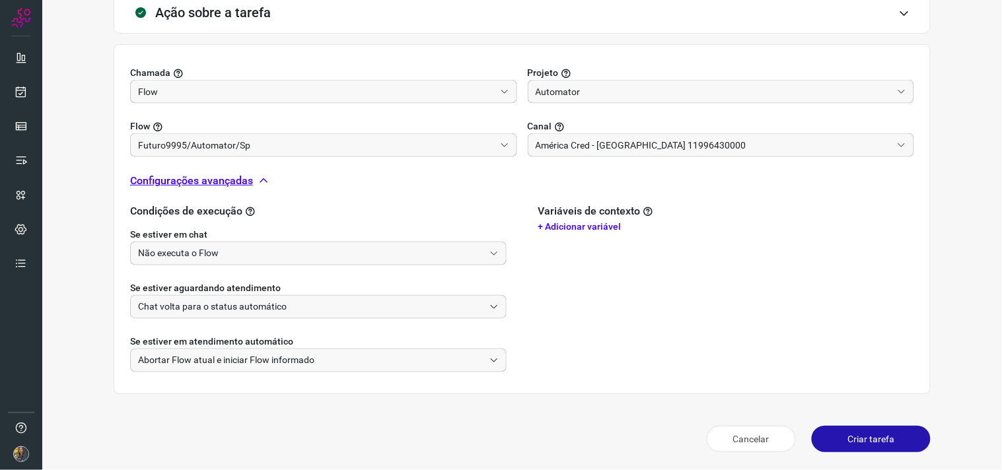
click at [870, 445] on button "Criar tarefa" at bounding box center [870, 439] width 119 height 26
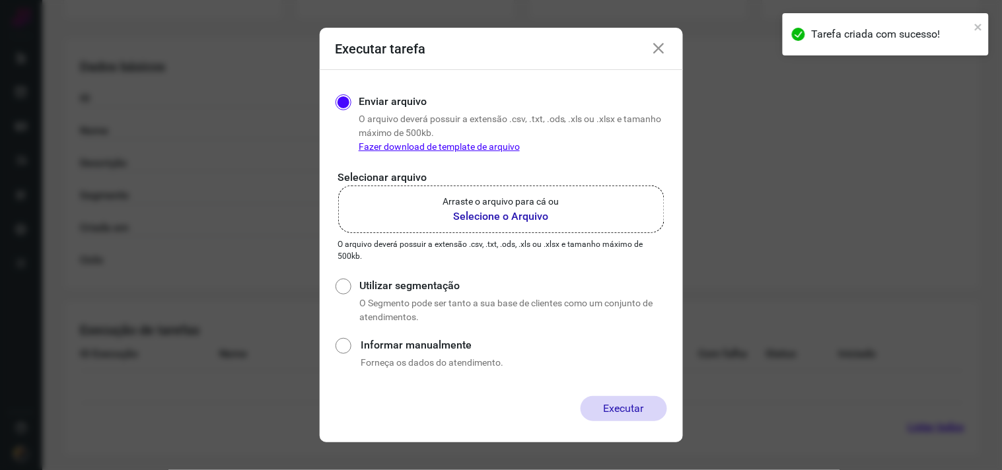
scroll to position [212, 0]
click at [584, 205] on label "Arraste o arquivo para cá ou Selecione o Arquivo" at bounding box center [501, 210] width 326 height 48
click at [0, 0] on input "Arraste o arquivo para cá ou Selecione o Arquivo" at bounding box center [0, 0] width 0 height 0
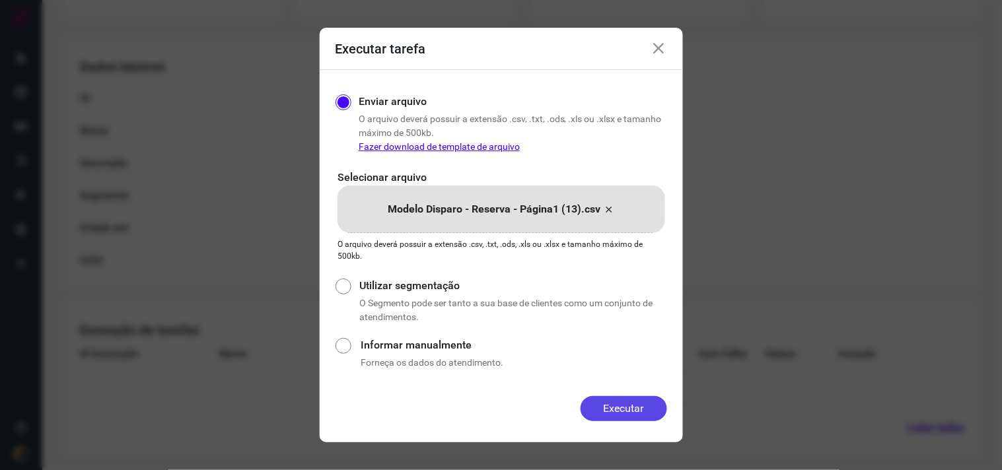
click at [609, 411] on button "Executar" at bounding box center [623, 408] width 86 height 25
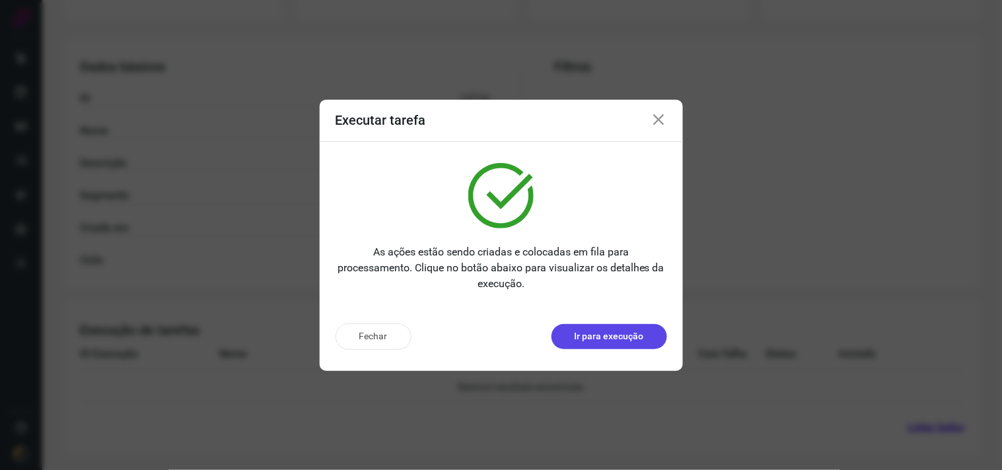
click at [599, 346] on button "Ir para execução" at bounding box center [609, 336] width 116 height 25
